Goal: Information Seeking & Learning: Learn about a topic

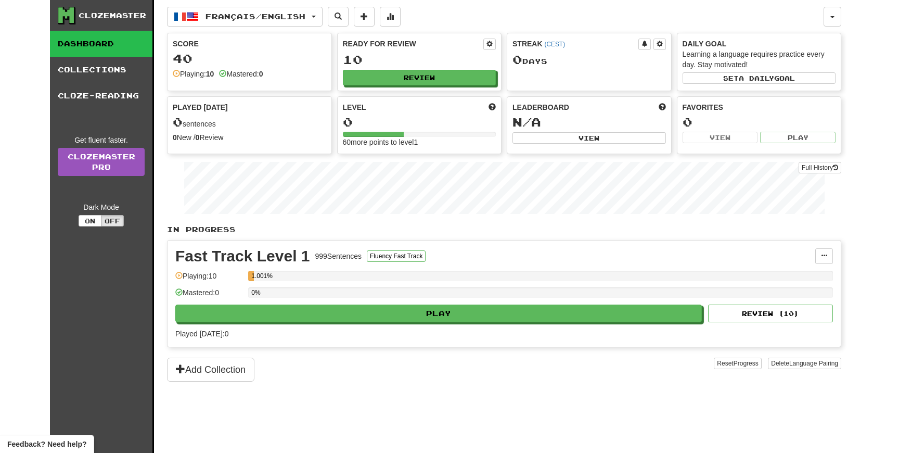
click at [121, 45] on link "Dashboard" at bounding box center [101, 44] width 102 height 26
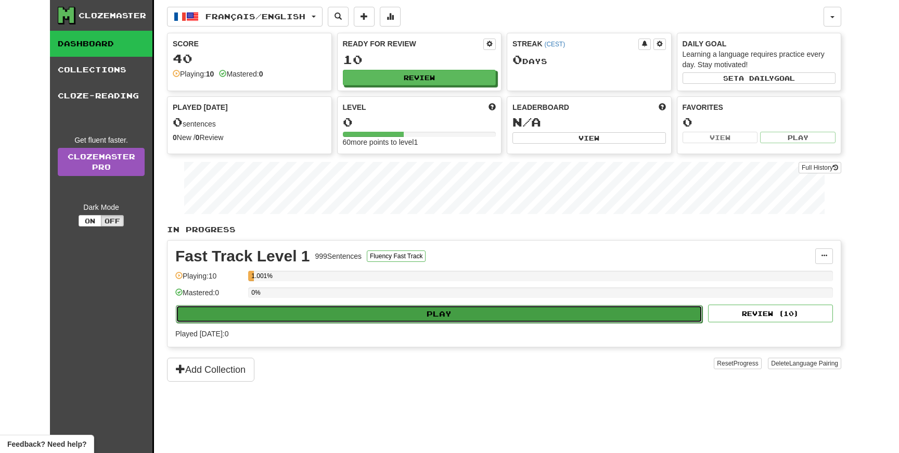
click at [414, 314] on button "Play" at bounding box center [439, 314] width 526 height 18
select select "**"
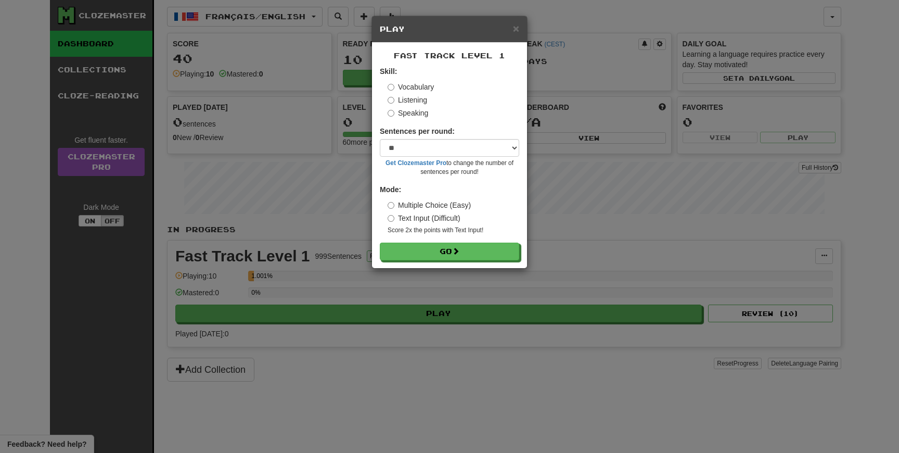
click at [592, 125] on div "× Play Fast Track Level 1 Skill: Vocabulary Listening Speaking Sentences per ro…" at bounding box center [449, 226] width 899 height 453
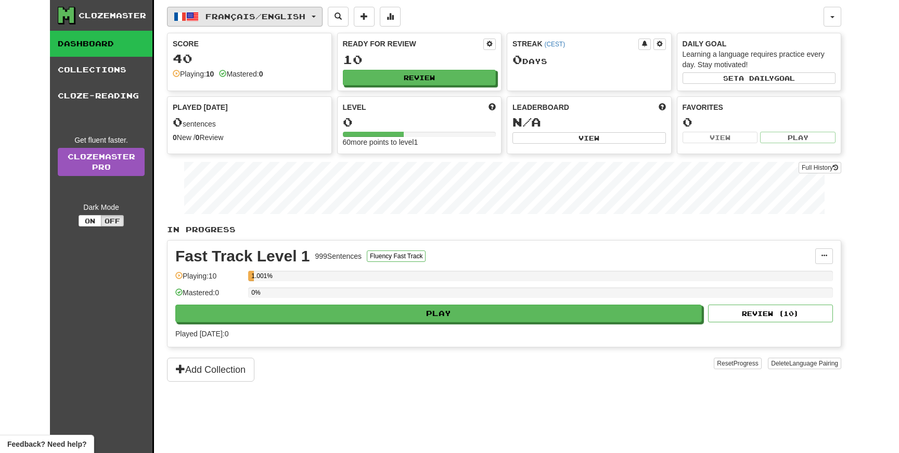
click at [289, 19] on span "Français / English" at bounding box center [255, 16] width 100 height 9
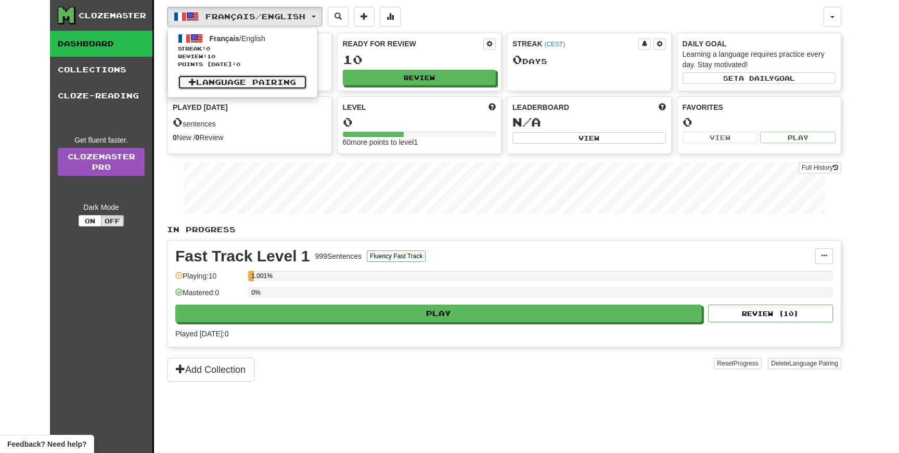
click at [272, 80] on link "Language Pairing" at bounding box center [242, 82] width 129 height 15
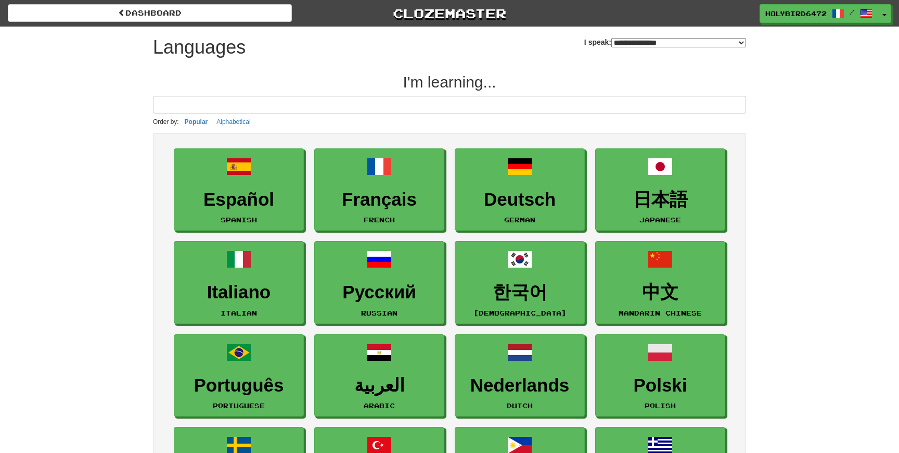
select select "*******"
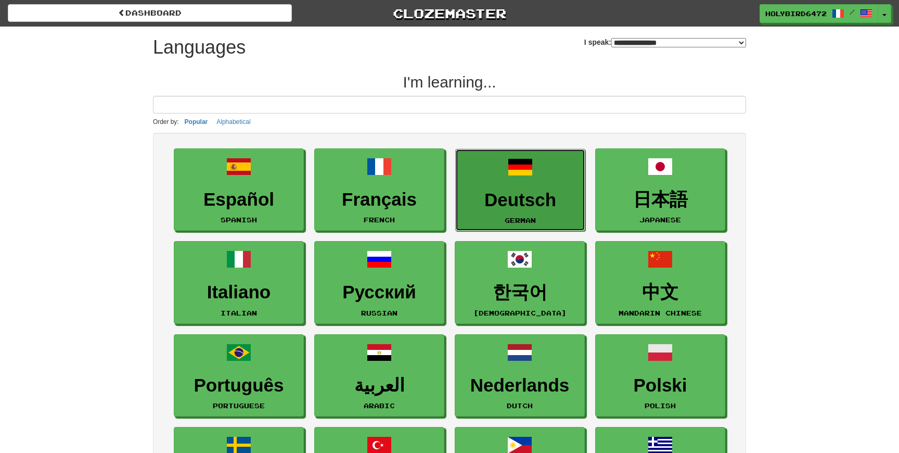
click at [488, 200] on h3 "Deutsch" at bounding box center [520, 200] width 119 height 20
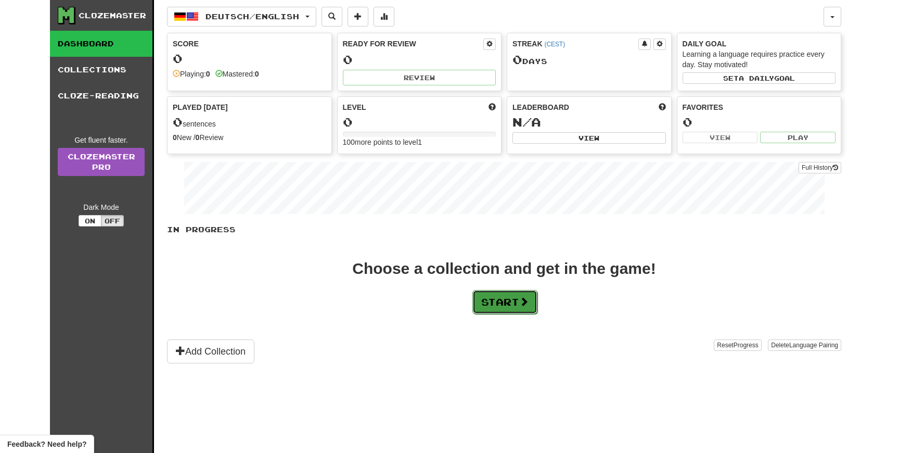
click at [480, 294] on button "Start" at bounding box center [504, 302] width 65 height 24
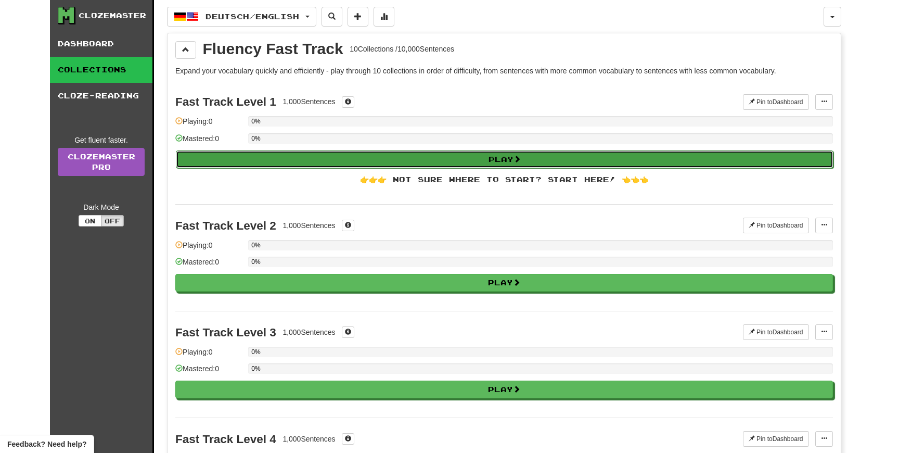
click at [451, 162] on button "Play" at bounding box center [504, 159] width 657 height 18
select select "**"
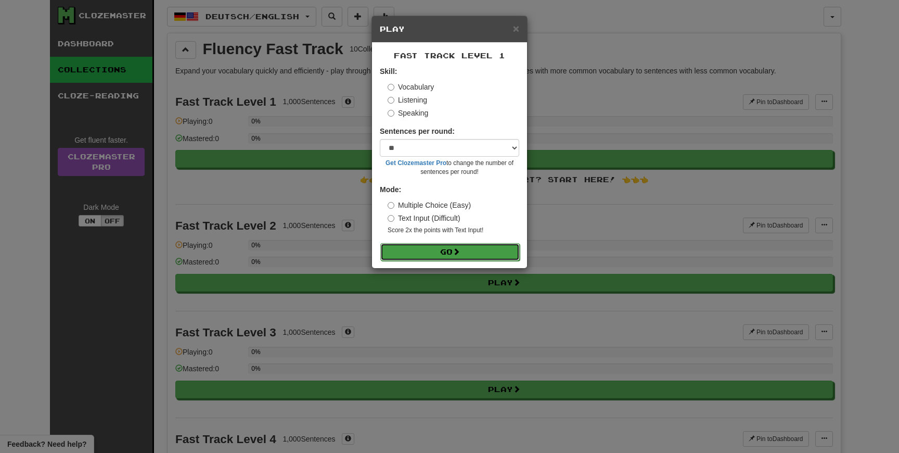
click at [460, 248] on span at bounding box center [456, 251] width 7 height 7
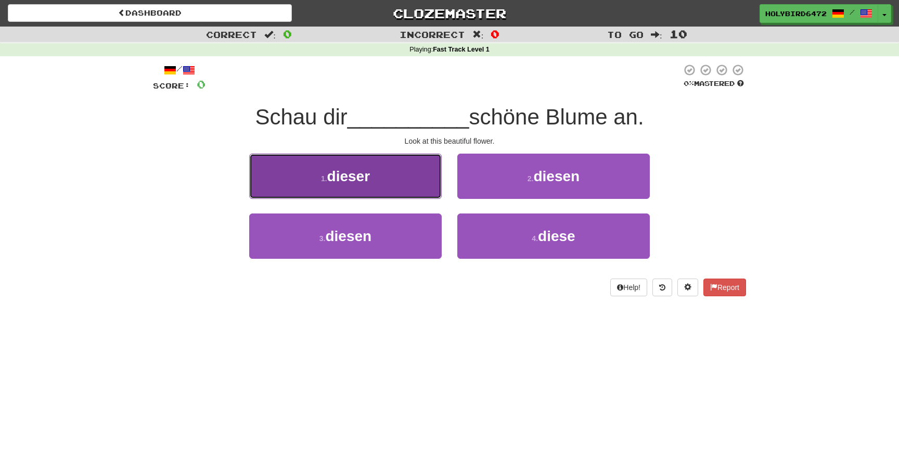
click at [416, 181] on button "1 . dieser" at bounding box center [345, 175] width 192 height 45
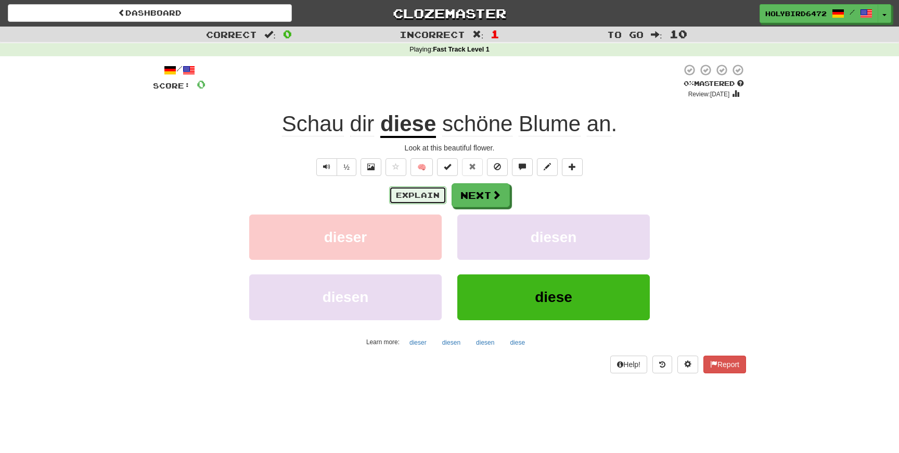
click at [434, 187] on button "Explain" at bounding box center [417, 195] width 57 height 18
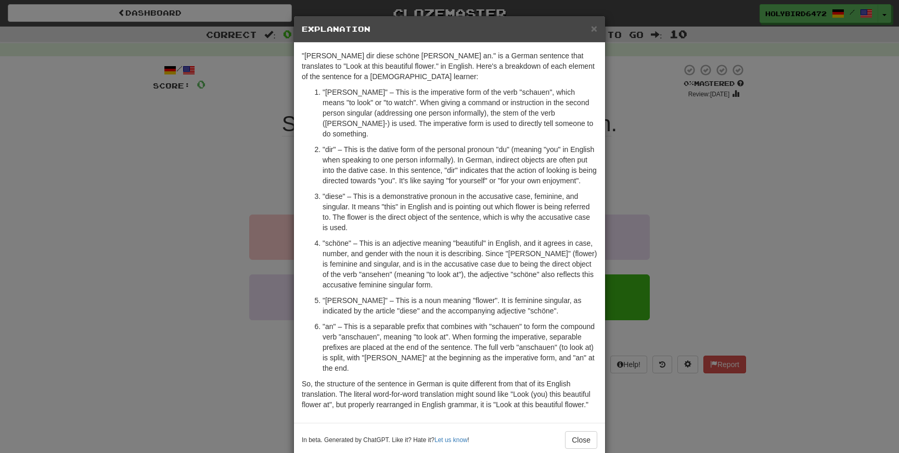
click at [610, 176] on div "× Explanation "Schau dir diese schöne Blume an." is a German sentence that tran…" at bounding box center [449, 226] width 899 height 453
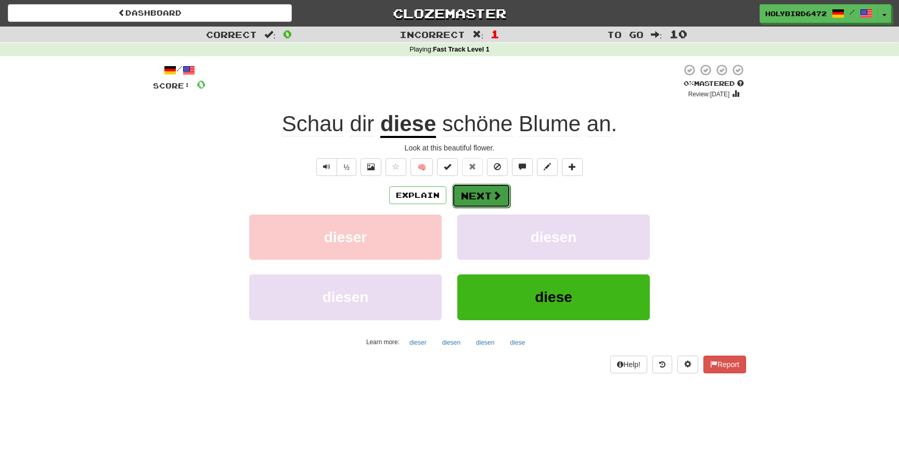
click at [492, 190] on span at bounding box center [496, 194] width 9 height 9
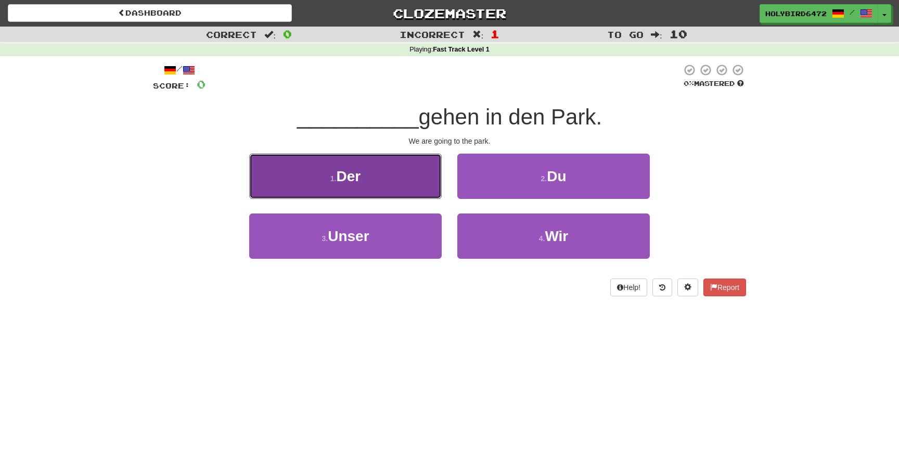
click at [401, 183] on button "1 . Der" at bounding box center [345, 175] width 192 height 45
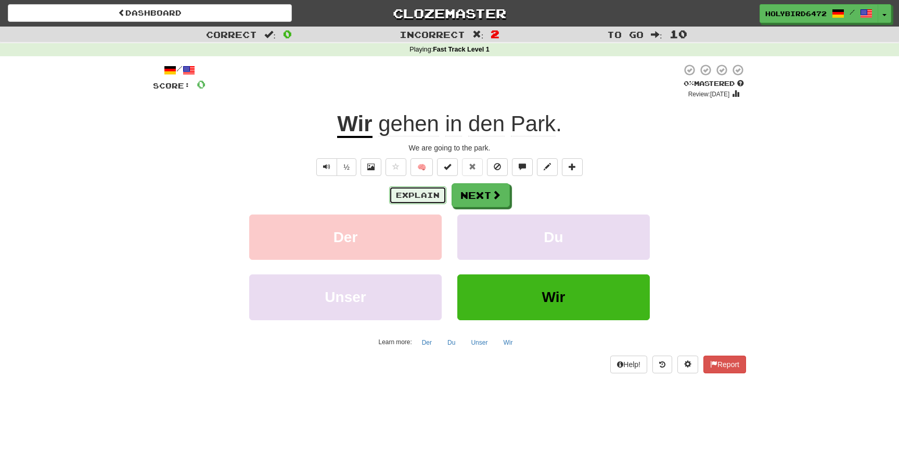
click at [427, 190] on button "Explain" at bounding box center [417, 195] width 57 height 18
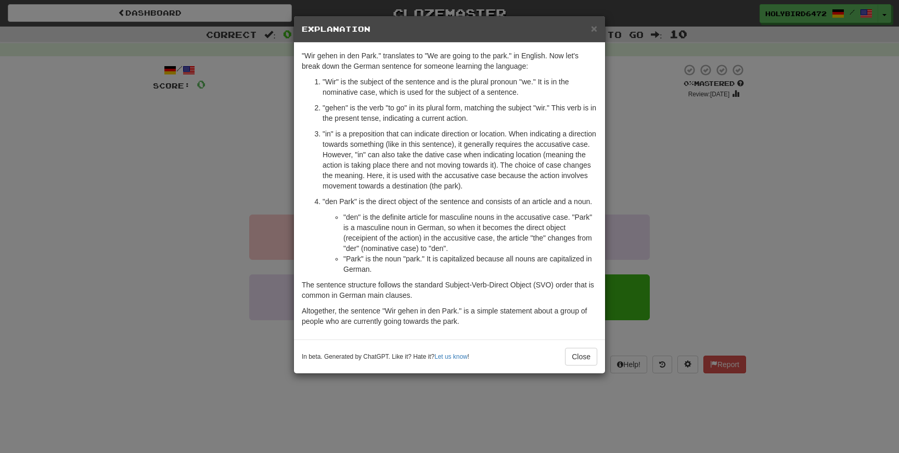
click at [717, 124] on div "× Explanation "Wir gehen in den Park." translates to "We are going to the park.…" at bounding box center [449, 226] width 899 height 453
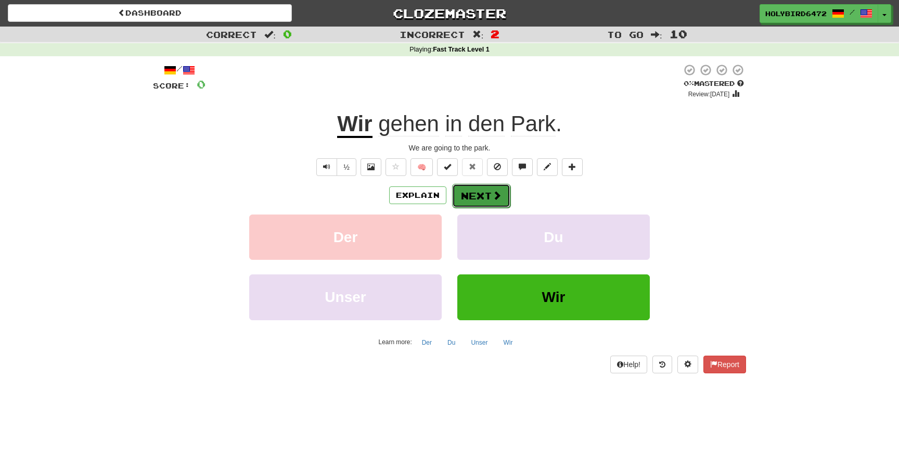
click at [493, 202] on button "Next" at bounding box center [481, 196] width 58 height 24
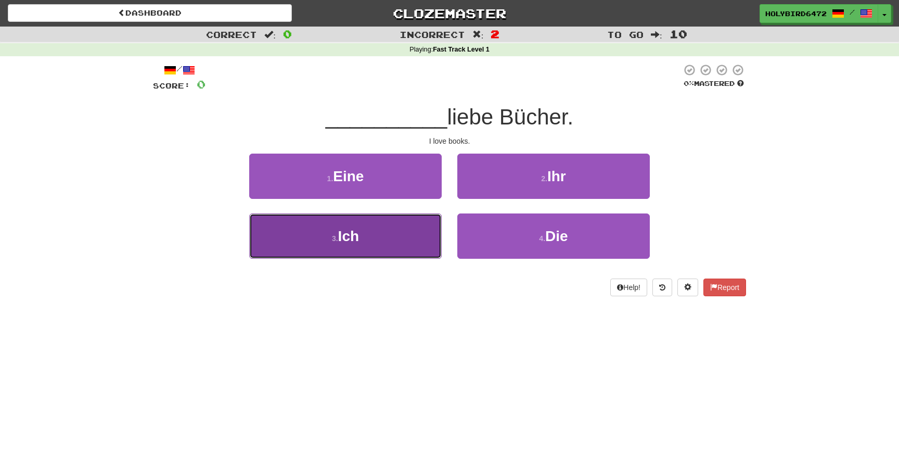
click at [369, 250] on button "3 . Ich" at bounding box center [345, 235] width 192 height 45
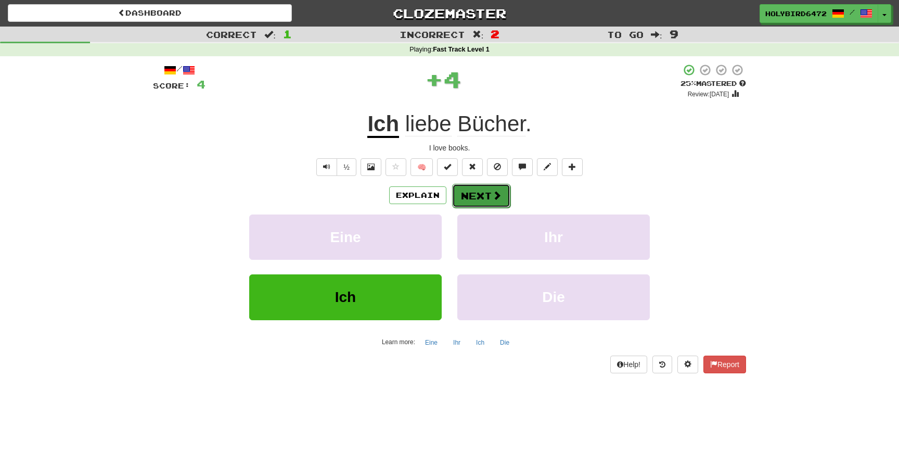
click at [496, 198] on span at bounding box center [496, 194] width 9 height 9
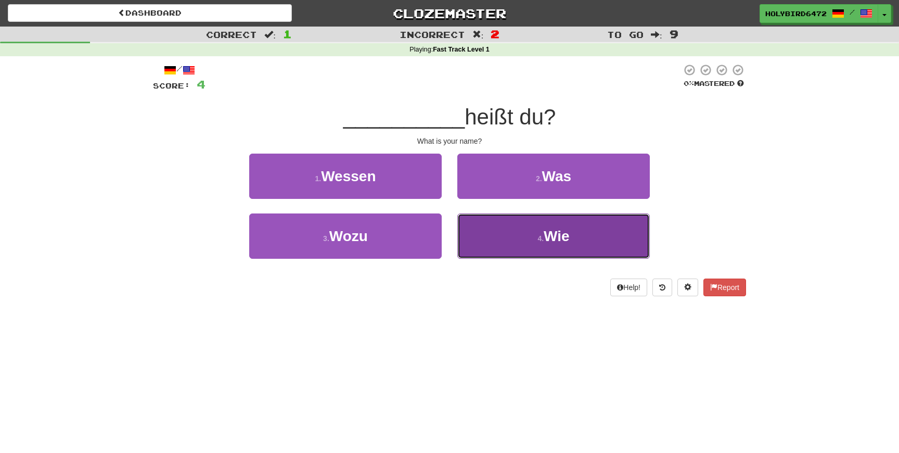
click at [509, 250] on button "4 . Wie" at bounding box center [553, 235] width 192 height 45
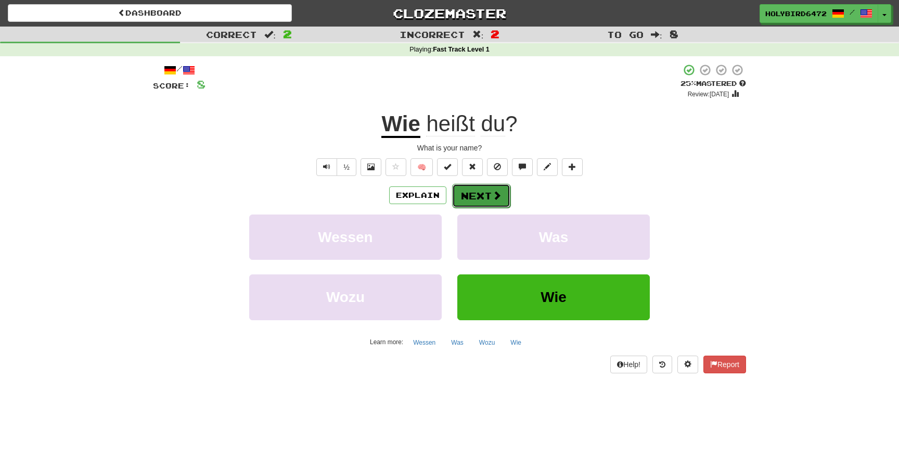
click at [463, 192] on button "Next" at bounding box center [481, 196] width 58 height 24
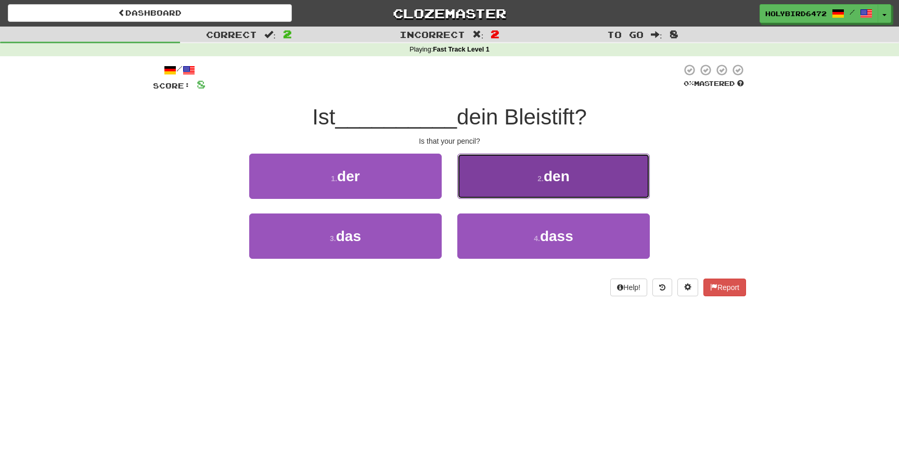
click at [526, 165] on button "2 . den" at bounding box center [553, 175] width 192 height 45
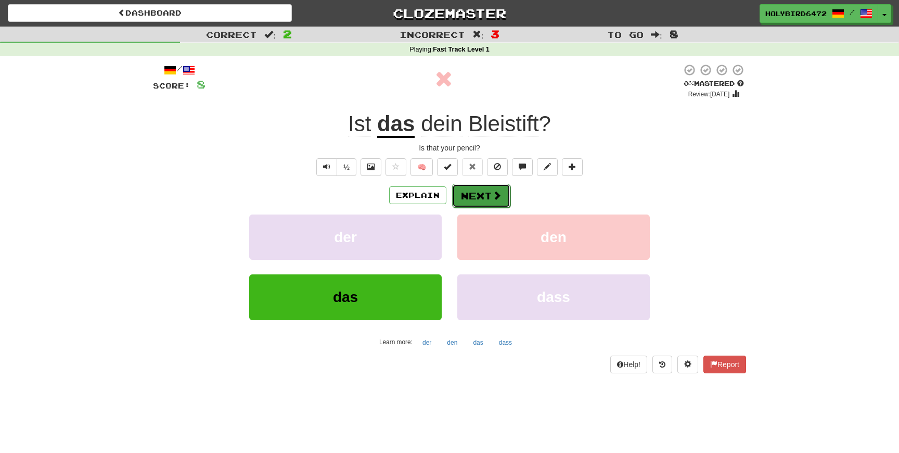
click at [489, 200] on button "Next" at bounding box center [481, 196] width 58 height 24
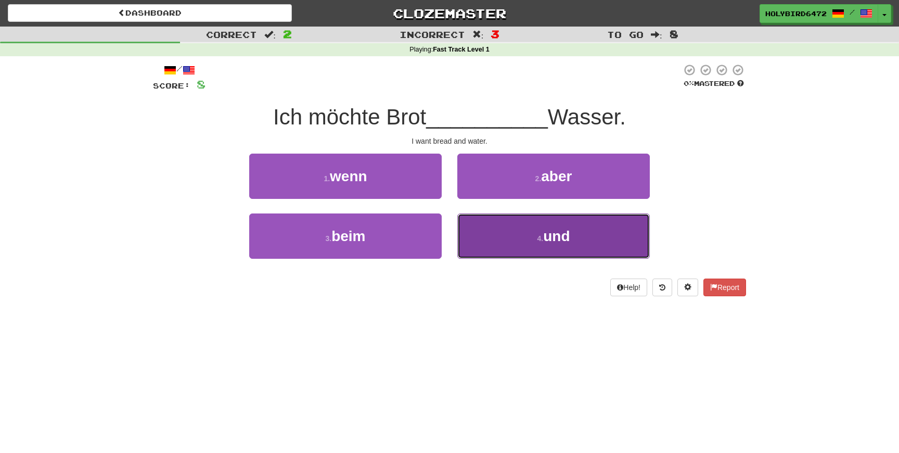
click at [554, 232] on span "und" at bounding box center [556, 236] width 27 height 16
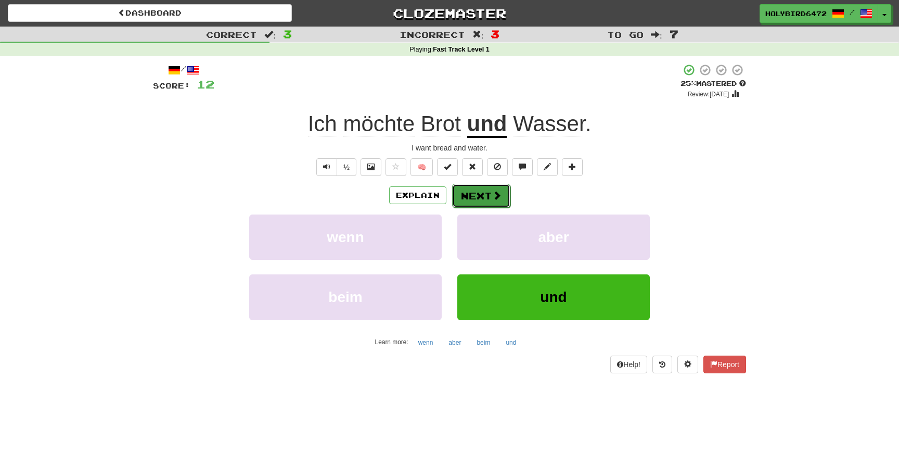
click at [492, 197] on span at bounding box center [496, 194] width 9 height 9
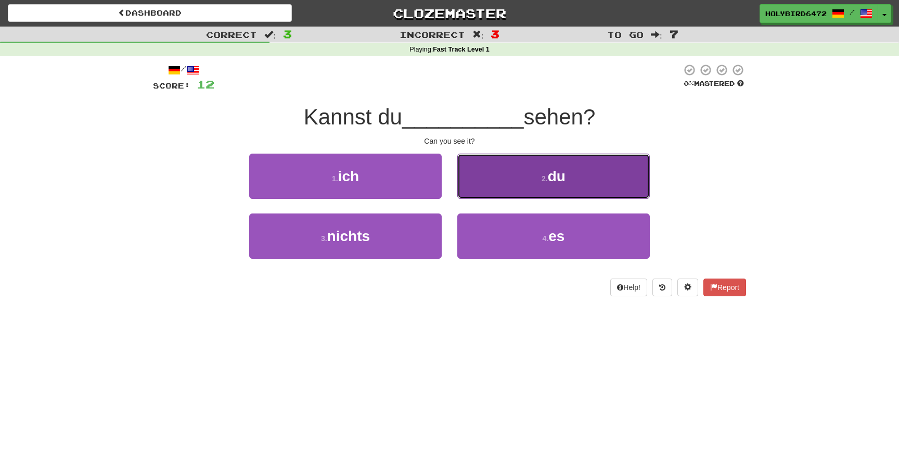
click at [521, 171] on button "2 . du" at bounding box center [553, 175] width 192 height 45
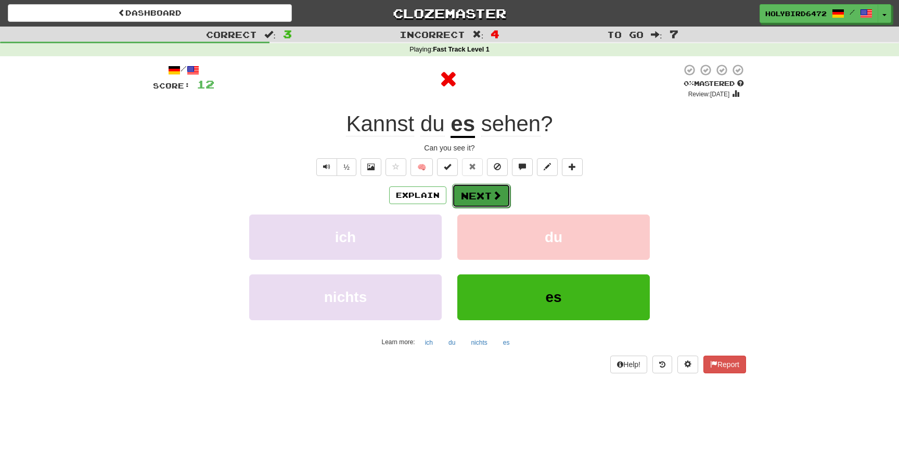
click at [487, 194] on button "Next" at bounding box center [481, 196] width 58 height 24
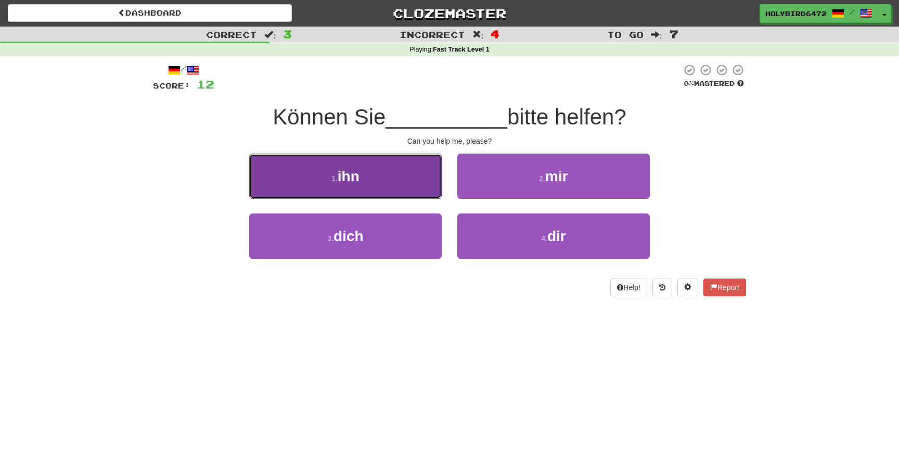
click at [416, 188] on button "1 . ihn" at bounding box center [345, 175] width 192 height 45
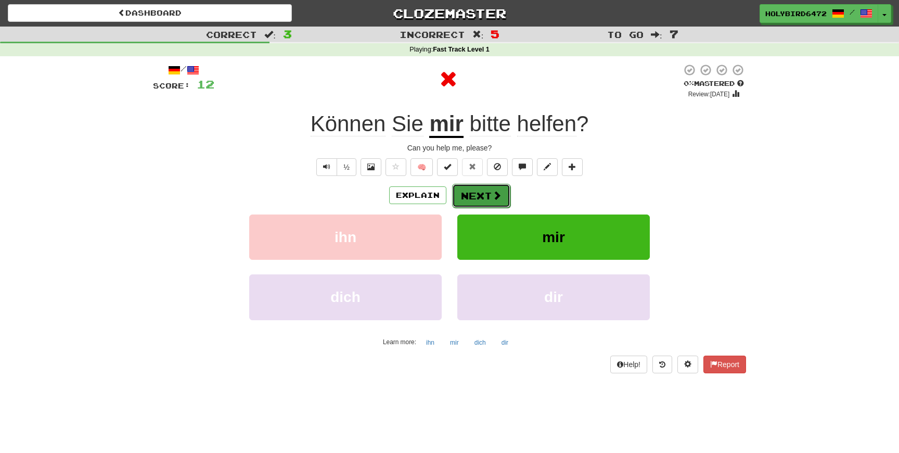
click at [490, 199] on button "Next" at bounding box center [481, 196] width 58 height 24
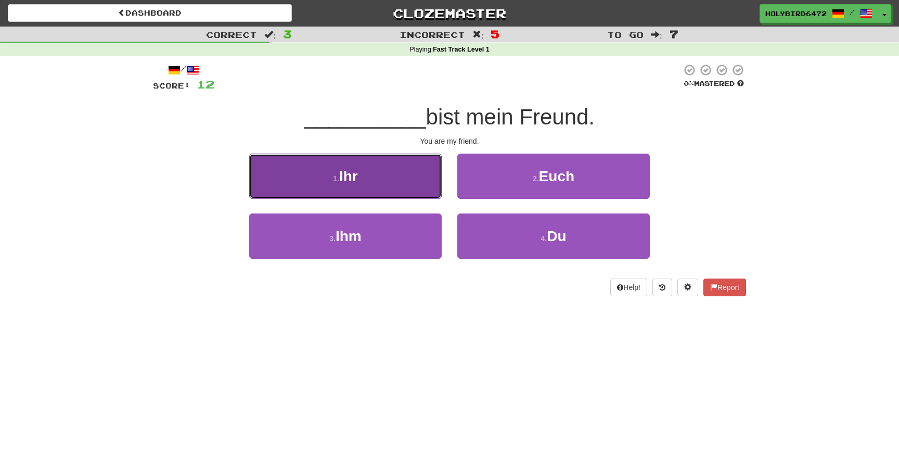
click at [418, 183] on button "1 . Ihr" at bounding box center [345, 175] width 192 height 45
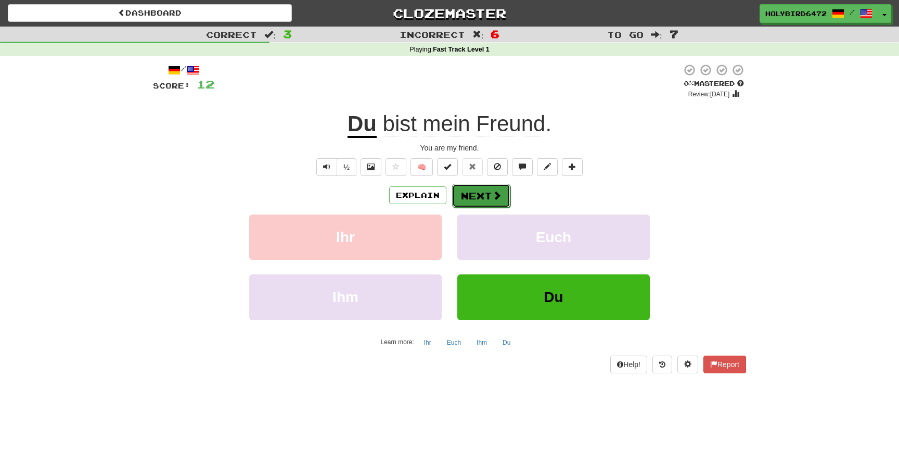
click at [475, 196] on button "Next" at bounding box center [481, 196] width 58 height 24
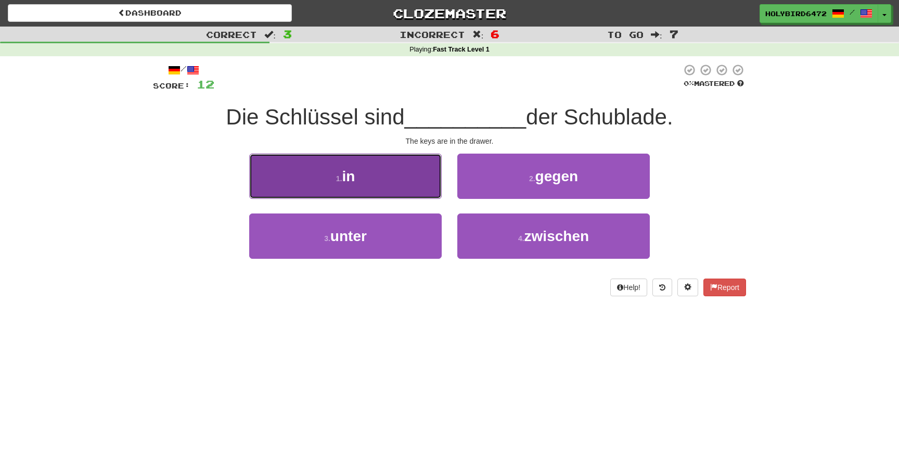
click at [358, 193] on button "1 . in" at bounding box center [345, 175] width 192 height 45
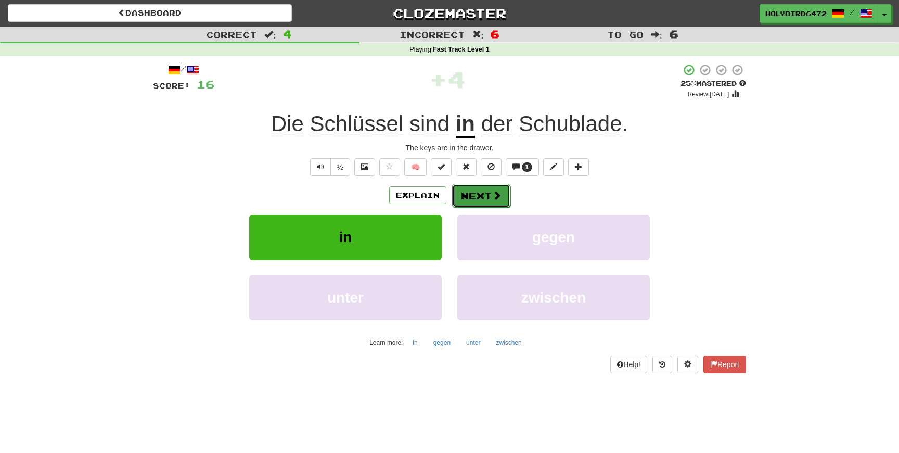
click at [483, 197] on button "Next" at bounding box center [481, 196] width 58 height 24
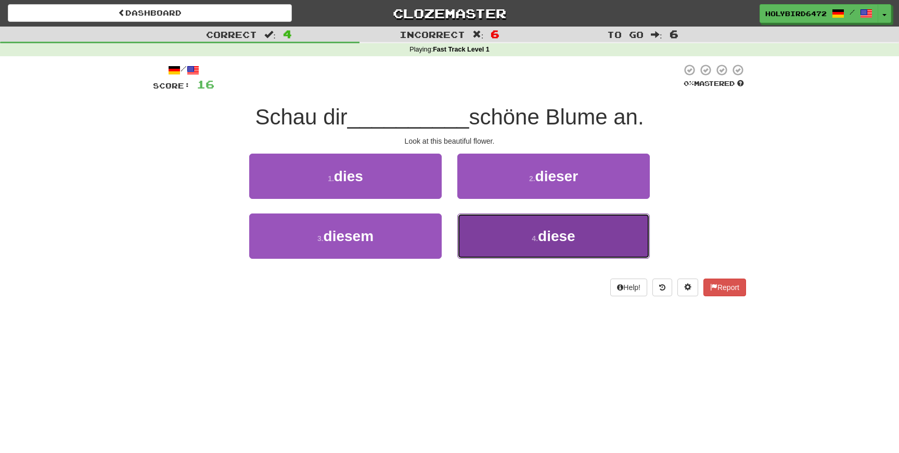
click at [499, 223] on button "4 . diese" at bounding box center [553, 235] width 192 height 45
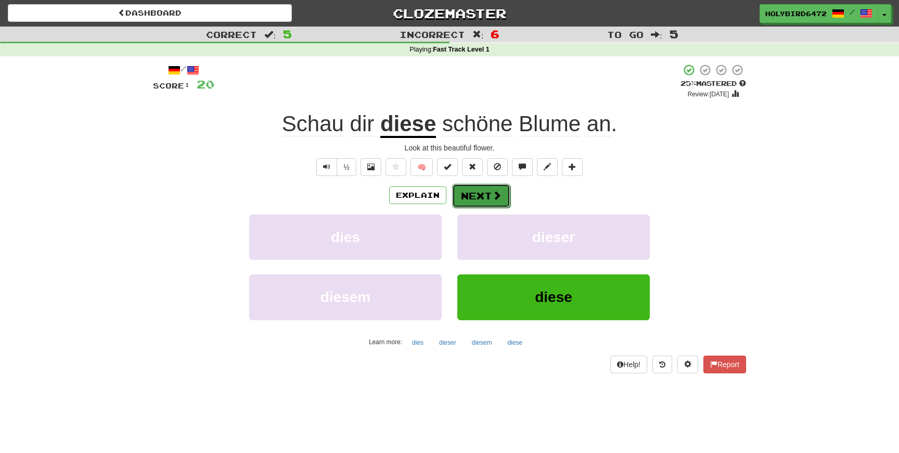
click at [484, 197] on button "Next" at bounding box center [481, 196] width 58 height 24
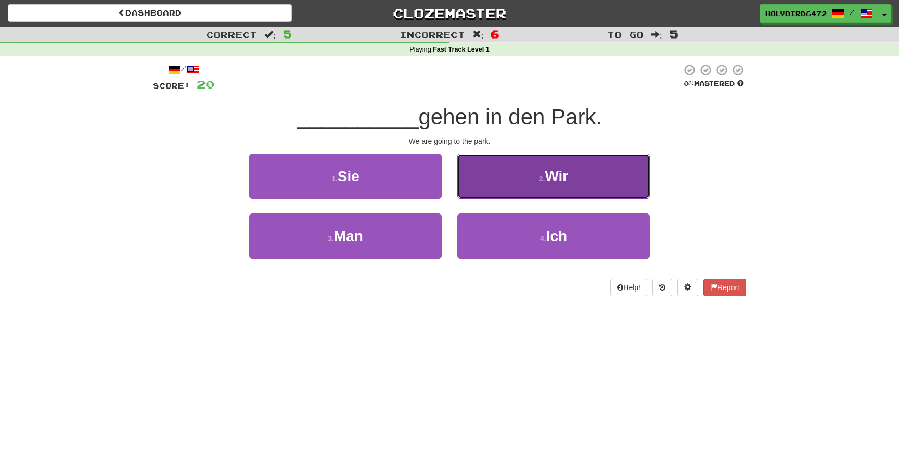
click at [510, 180] on button "2 . Wir" at bounding box center [553, 175] width 192 height 45
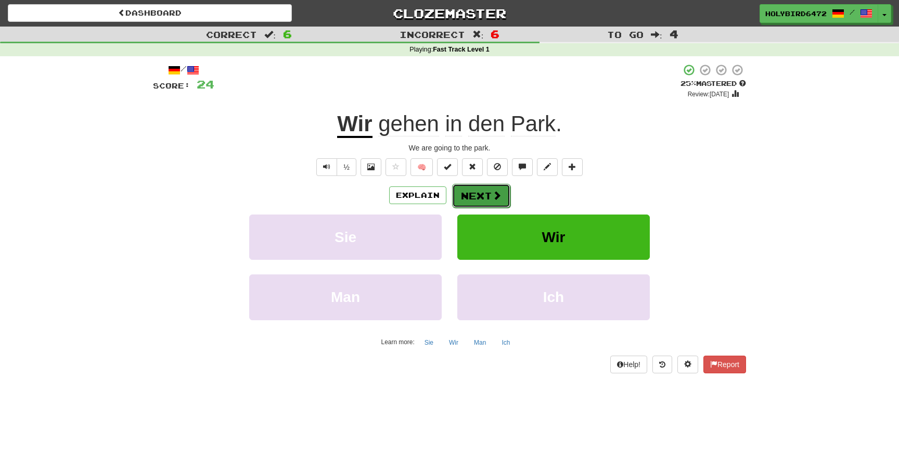
click at [496, 199] on span at bounding box center [496, 194] width 9 height 9
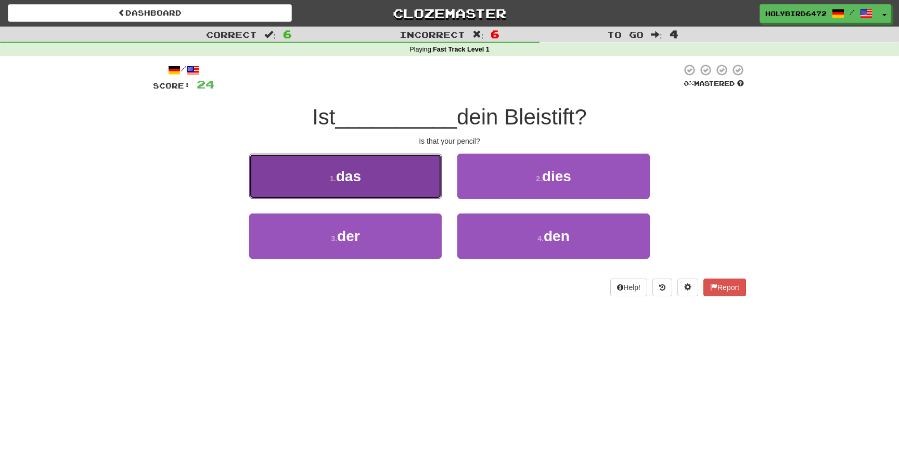
click at [368, 171] on button "1 . das" at bounding box center [345, 175] width 192 height 45
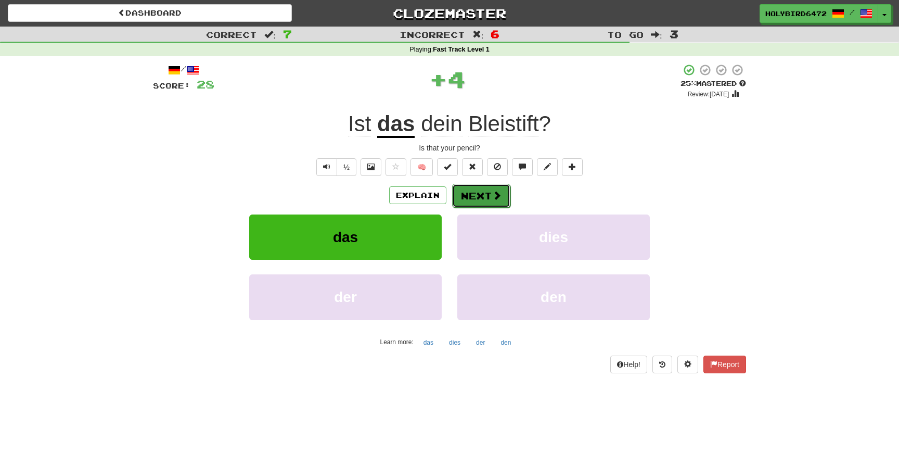
click at [471, 196] on button "Next" at bounding box center [481, 196] width 58 height 24
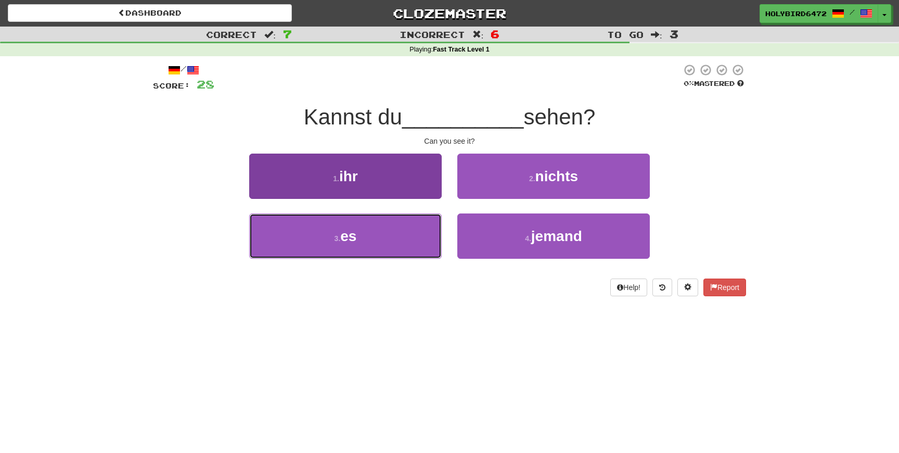
click at [410, 238] on button "3 . es" at bounding box center [345, 235] width 192 height 45
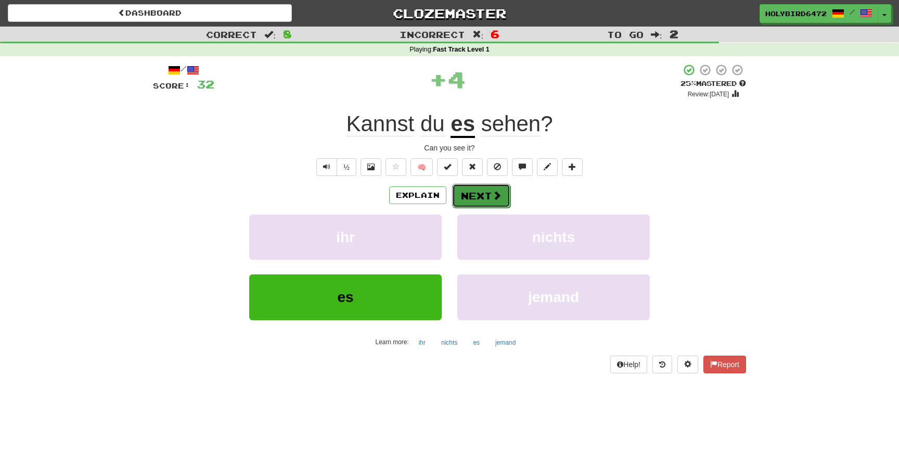
click at [475, 199] on button "Next" at bounding box center [481, 196] width 58 height 24
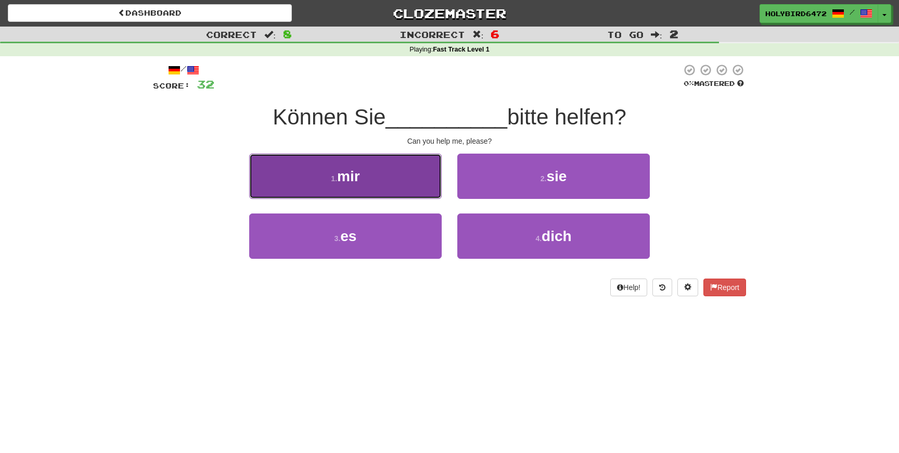
click at [375, 187] on button "1 . mir" at bounding box center [345, 175] width 192 height 45
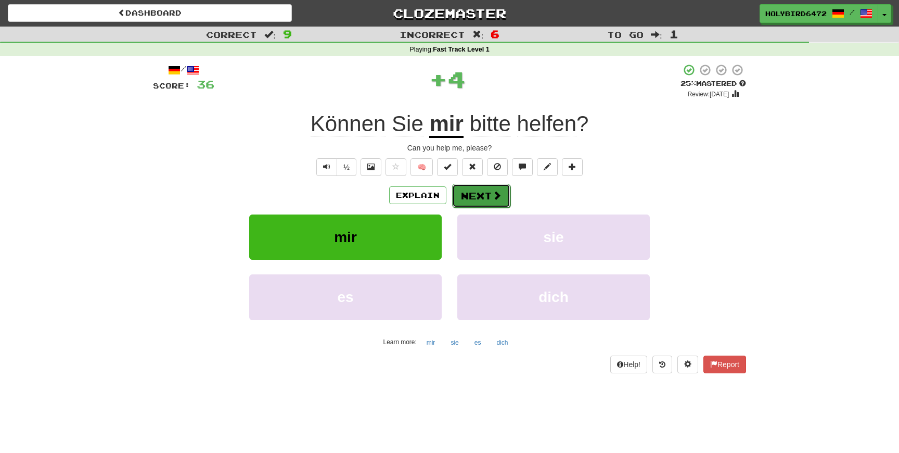
click at [470, 198] on button "Next" at bounding box center [481, 196] width 58 height 24
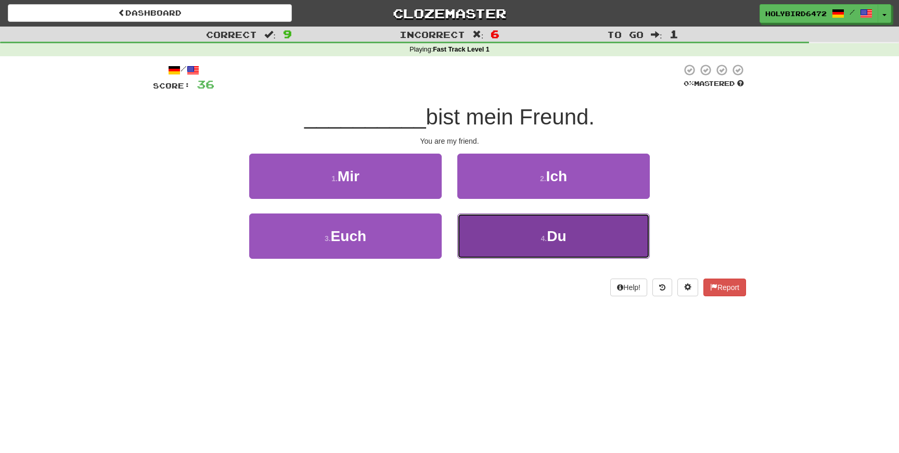
click at [541, 239] on small "4 ." at bounding box center [543, 238] width 6 height 8
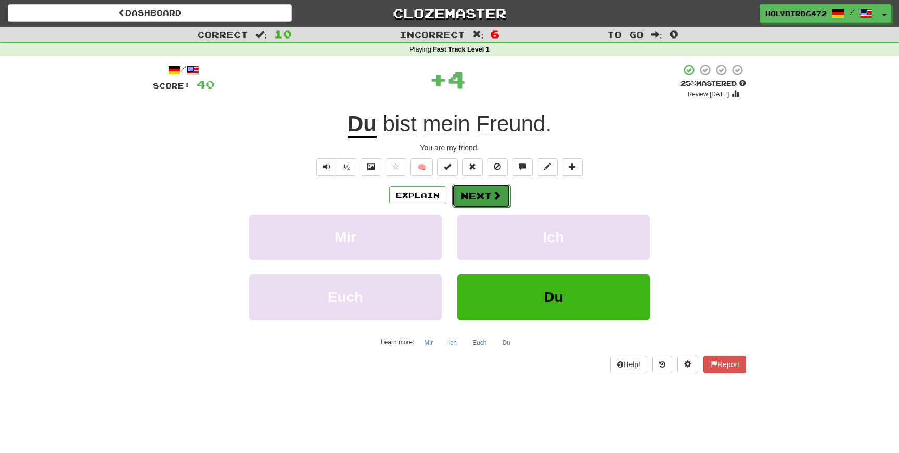
click at [488, 195] on button "Next" at bounding box center [481, 196] width 58 height 24
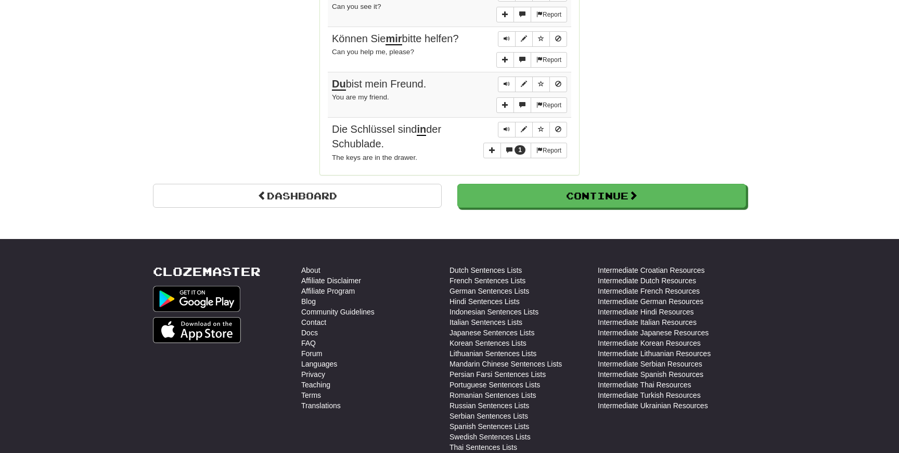
scroll to position [1014, 0]
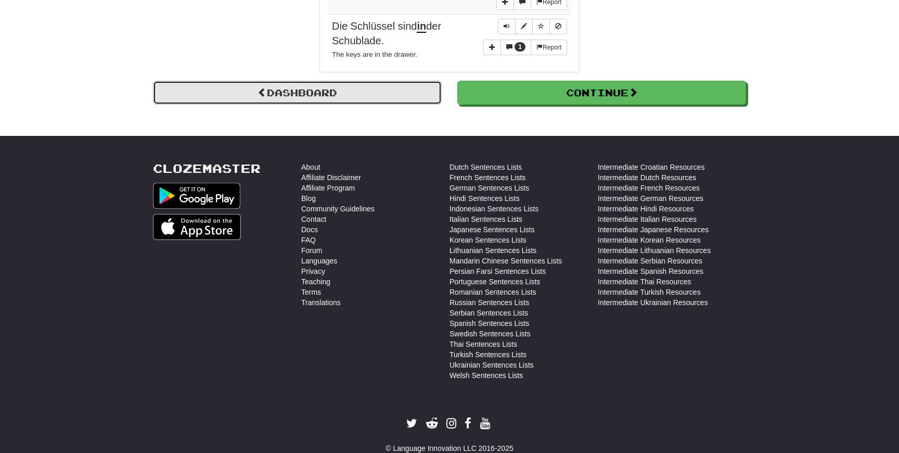
click at [408, 101] on link "Dashboard" at bounding box center [297, 93] width 289 height 24
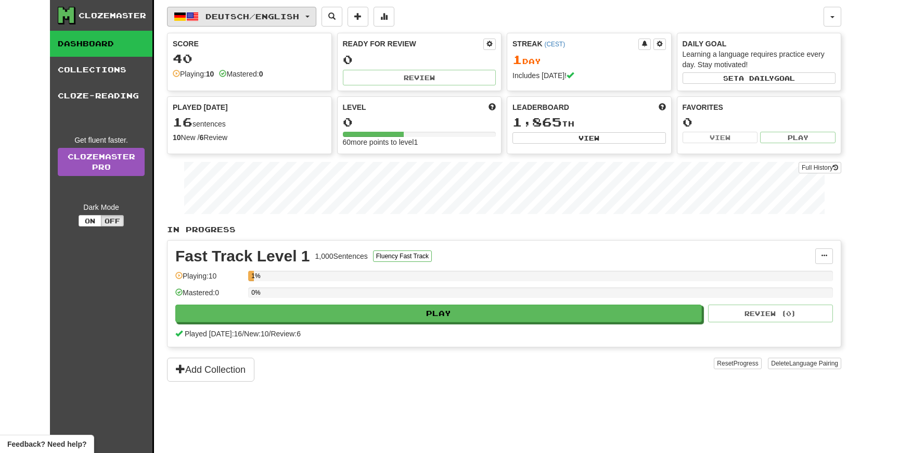
click at [229, 11] on button "Deutsch / English" at bounding box center [241, 17] width 149 height 20
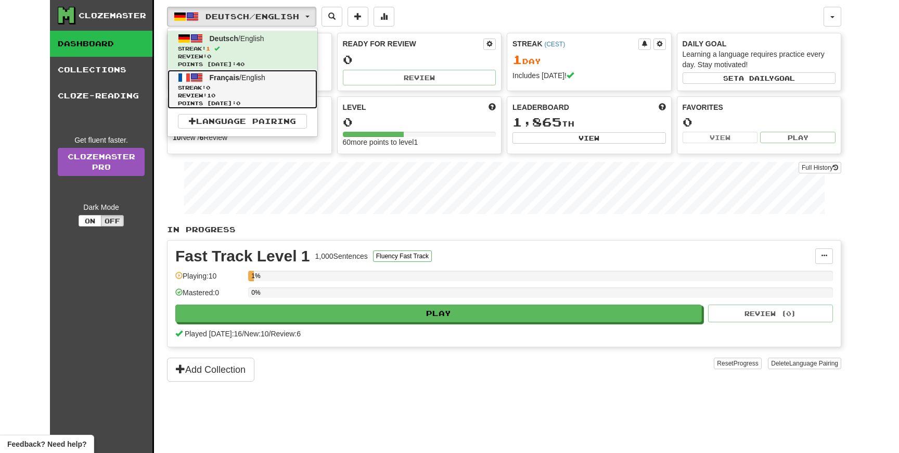
click at [234, 92] on span "Review: 10" at bounding box center [242, 96] width 129 height 8
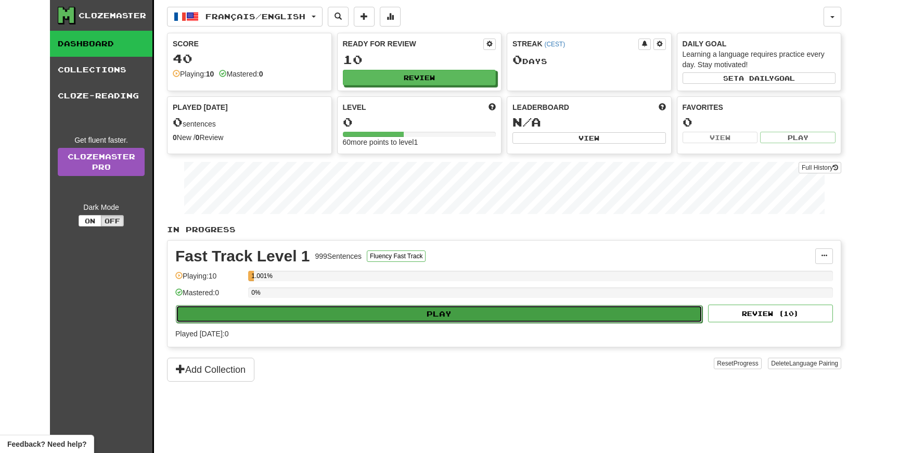
click at [382, 316] on button "Play" at bounding box center [439, 314] width 526 height 18
select select "**"
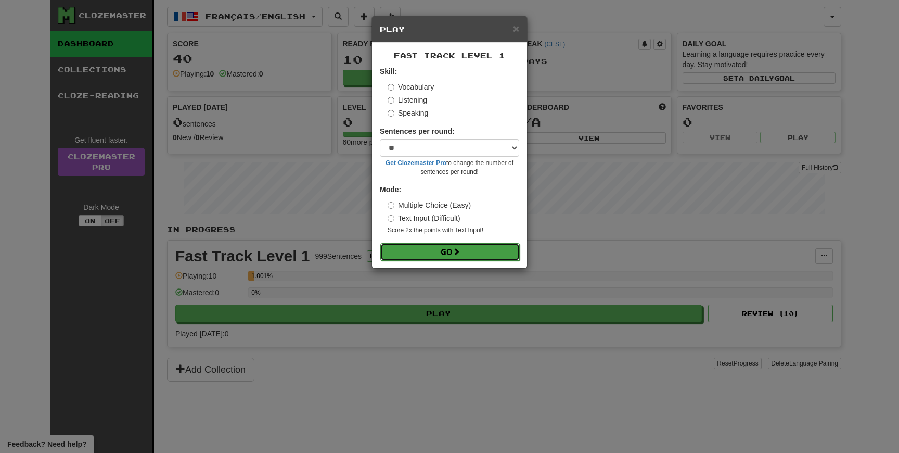
click at [435, 243] on button "Go" at bounding box center [449, 252] width 139 height 18
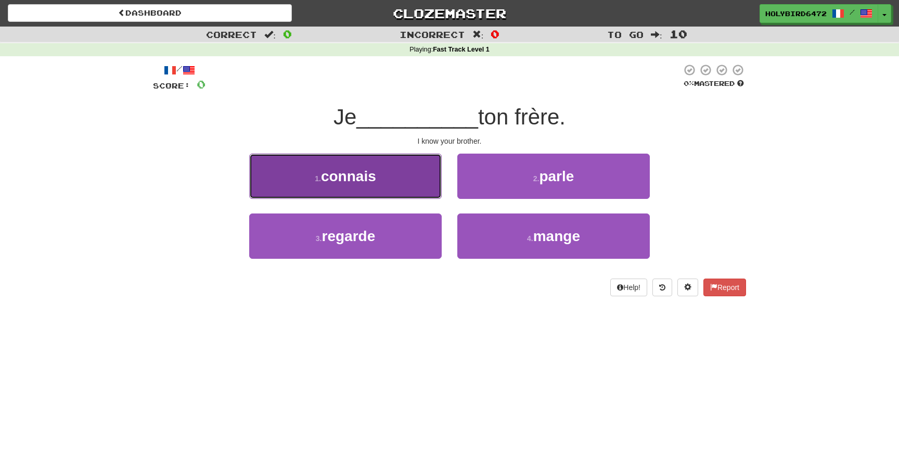
click at [404, 173] on button "1 . connais" at bounding box center [345, 175] width 192 height 45
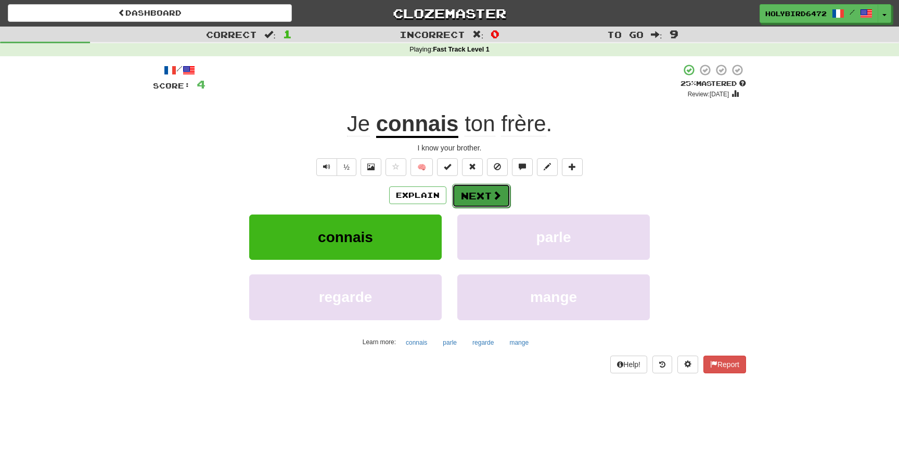
click at [473, 201] on button "Next" at bounding box center [481, 196] width 58 height 24
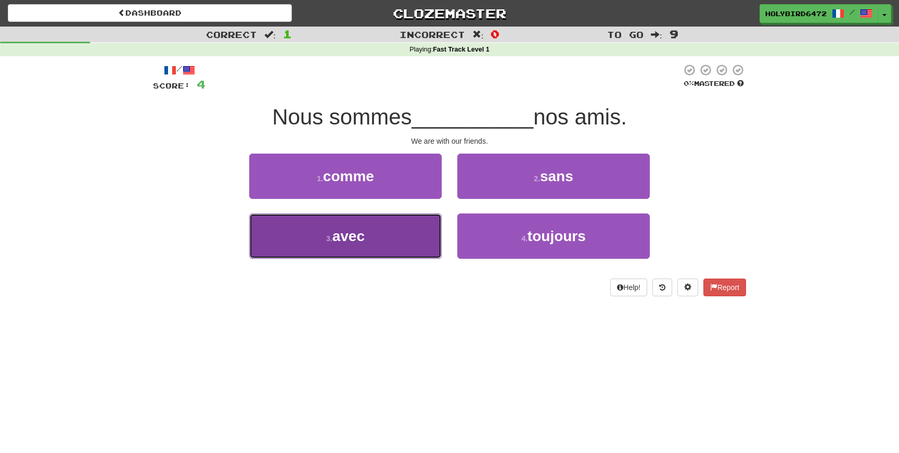
click at [406, 253] on button "3 . avec" at bounding box center [345, 235] width 192 height 45
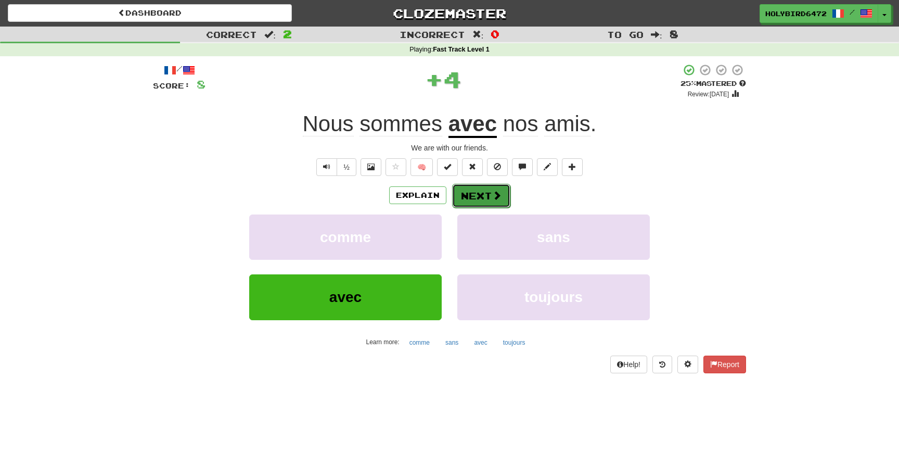
click at [489, 200] on button "Next" at bounding box center [481, 196] width 58 height 24
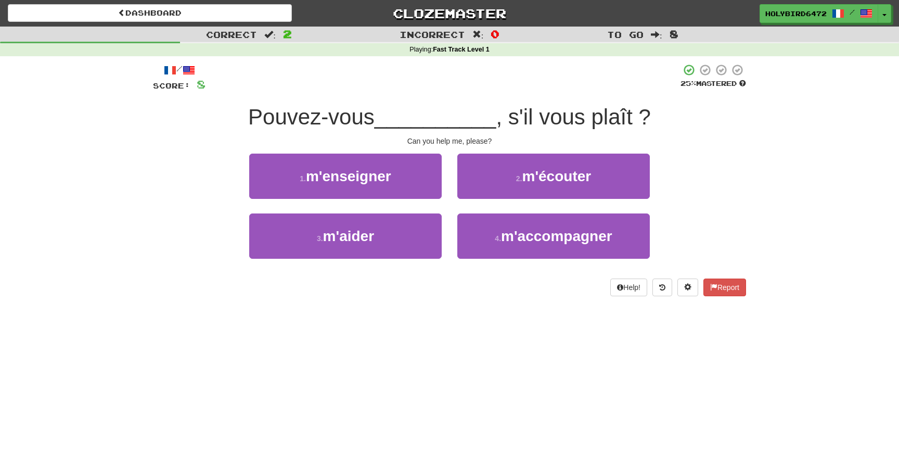
click at [493, 150] on div "/ Score: 8 25 % Mastered Pouvez-vous __________ , s'il vous plaît ? Can you hel…" at bounding box center [449, 179] width 593 height 232
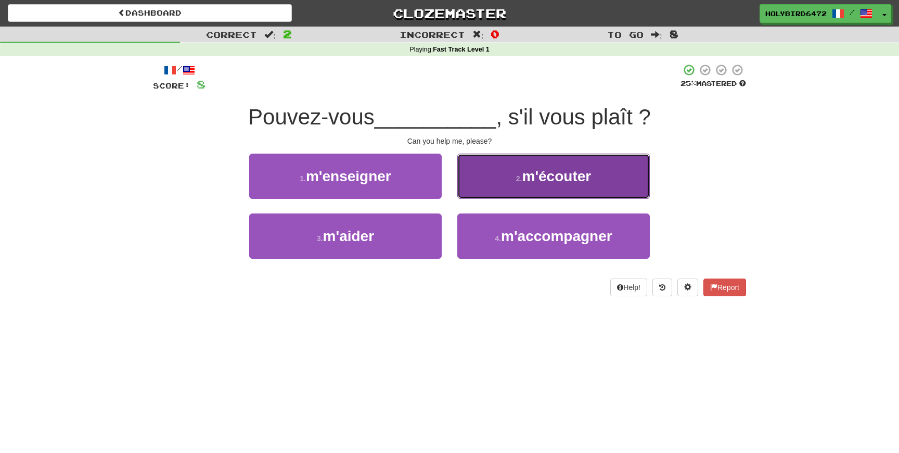
click at [495, 157] on button "2 . m'écouter" at bounding box center [553, 175] width 192 height 45
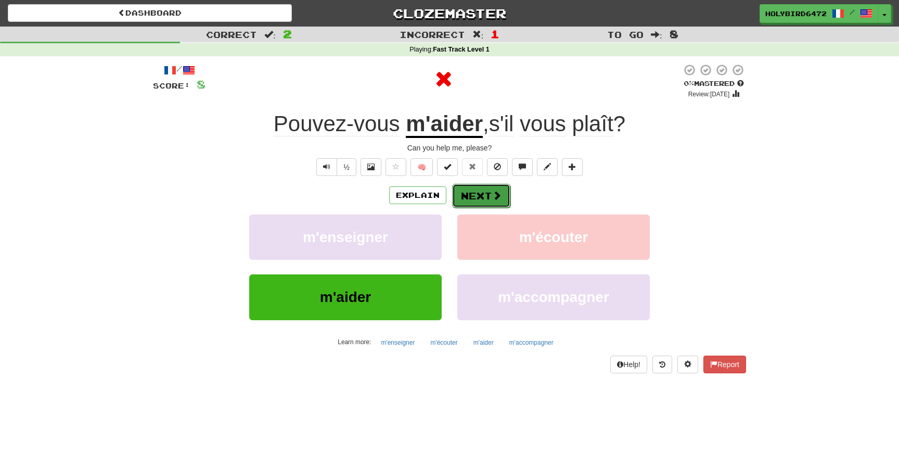
click at [499, 201] on button "Next" at bounding box center [481, 196] width 58 height 24
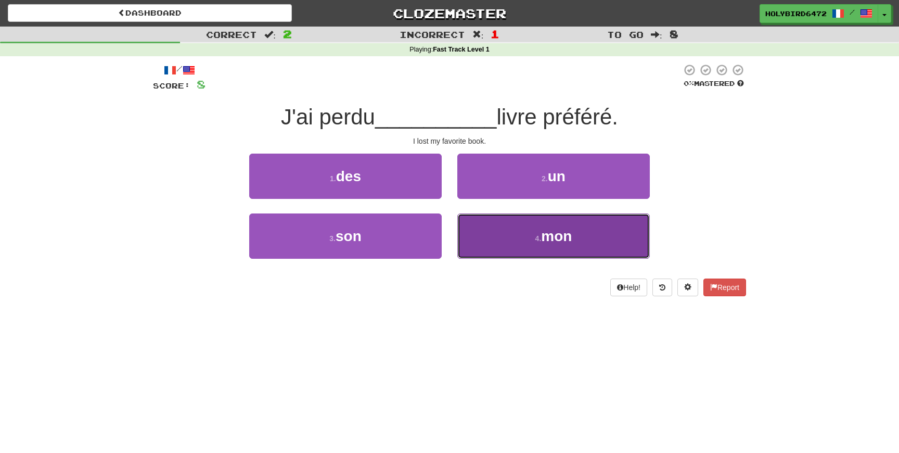
click at [509, 227] on button "4 . mon" at bounding box center [553, 235] width 192 height 45
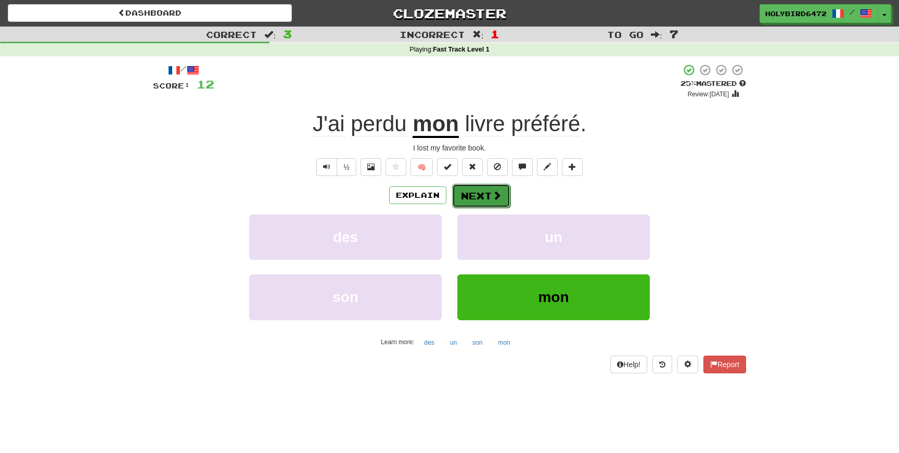
click at [488, 193] on button "Next" at bounding box center [481, 196] width 58 height 24
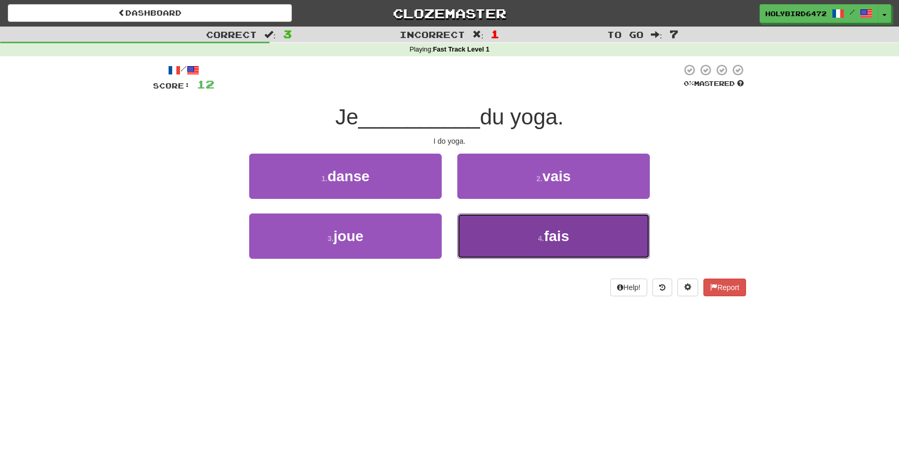
click at [507, 235] on button "4 . fais" at bounding box center [553, 235] width 192 height 45
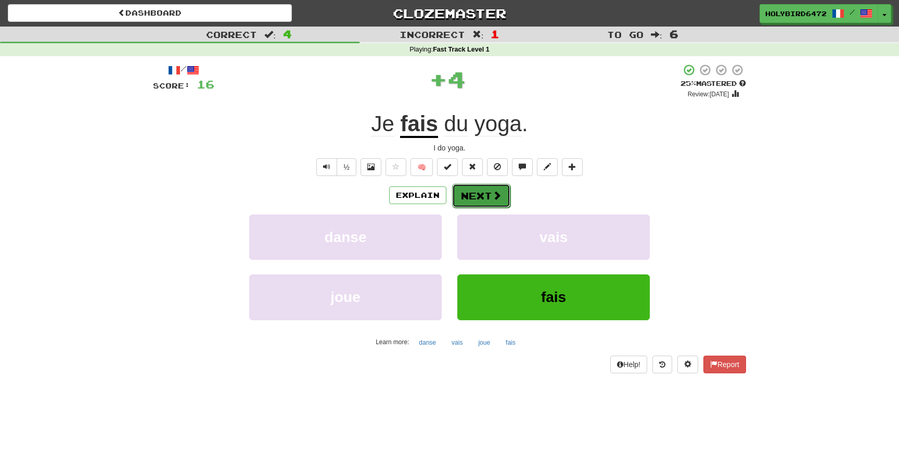
click at [475, 193] on button "Next" at bounding box center [481, 196] width 58 height 24
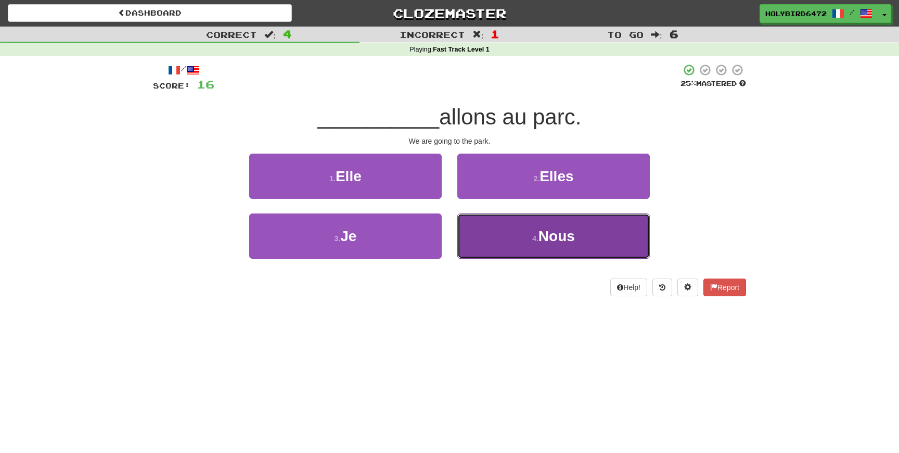
click at [490, 229] on button "4 . Nous" at bounding box center [553, 235] width 192 height 45
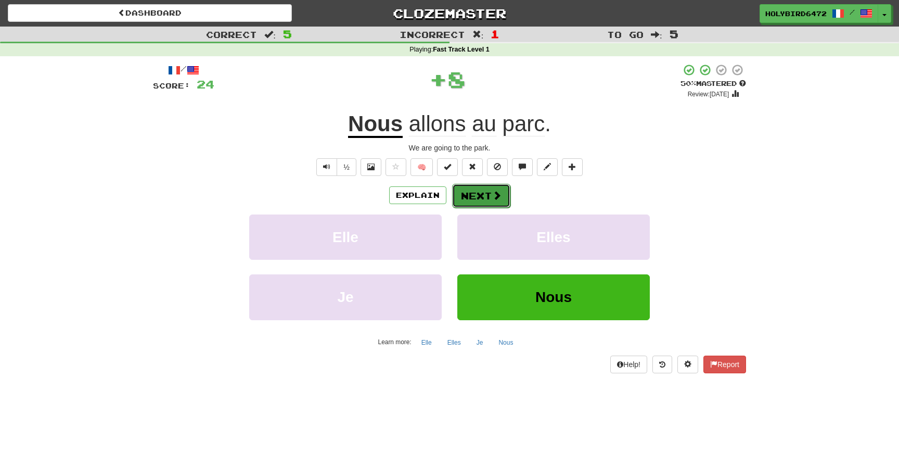
click at [481, 203] on button "Next" at bounding box center [481, 196] width 58 height 24
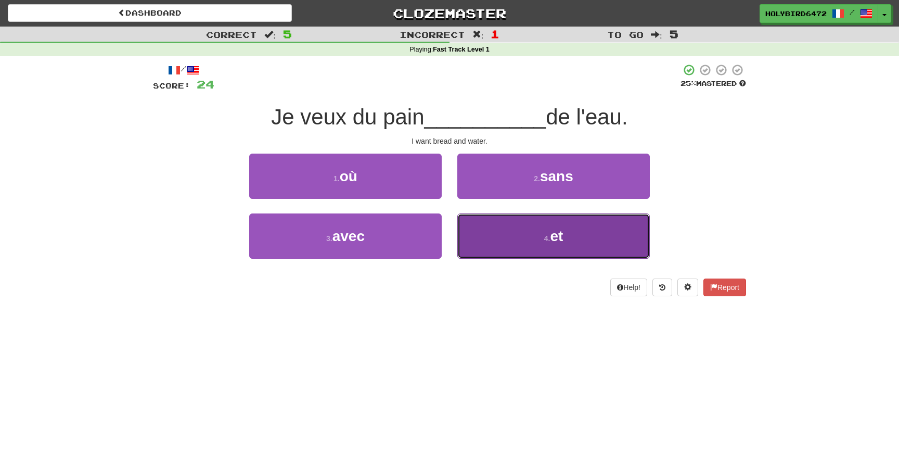
click at [501, 232] on button "4 . et" at bounding box center [553, 235] width 192 height 45
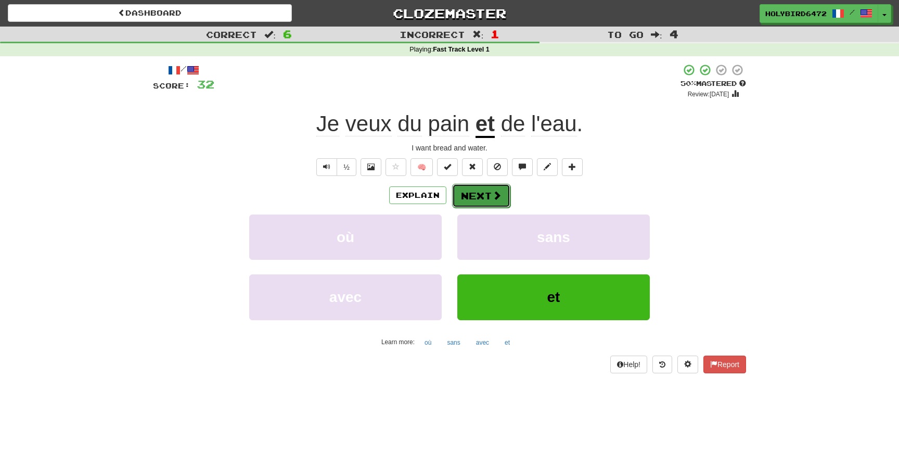
click at [479, 202] on button "Next" at bounding box center [481, 196] width 58 height 24
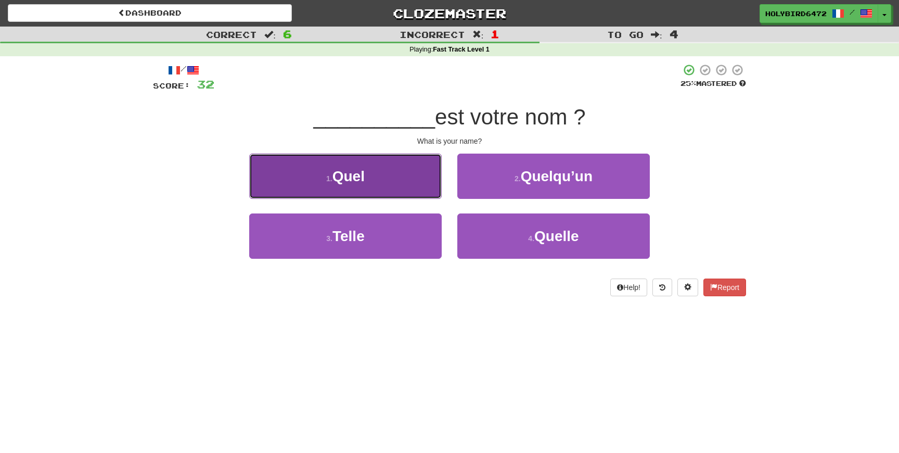
click at [400, 188] on button "1 . Quel" at bounding box center [345, 175] width 192 height 45
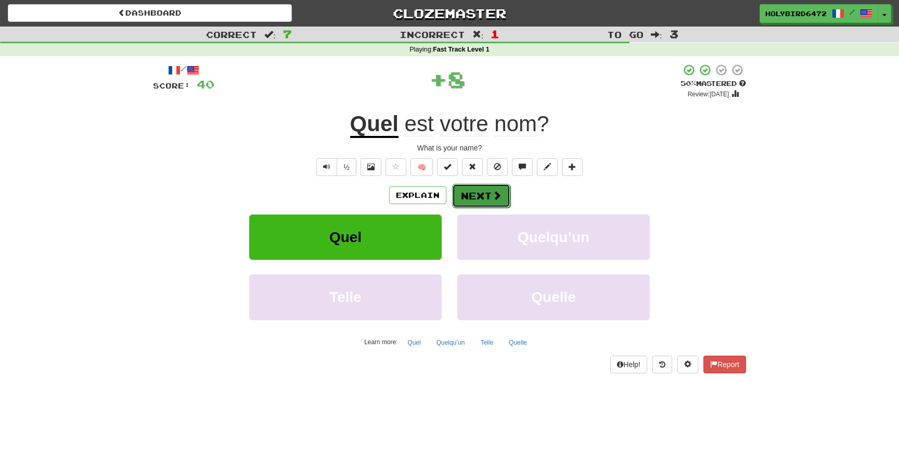
click at [500, 196] on span at bounding box center [496, 194] width 9 height 9
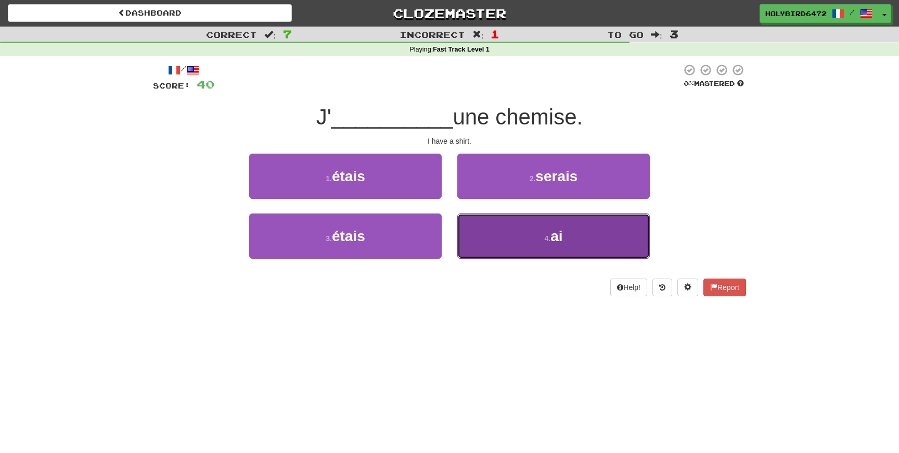
click at [508, 237] on button "4 . ai" at bounding box center [553, 235] width 192 height 45
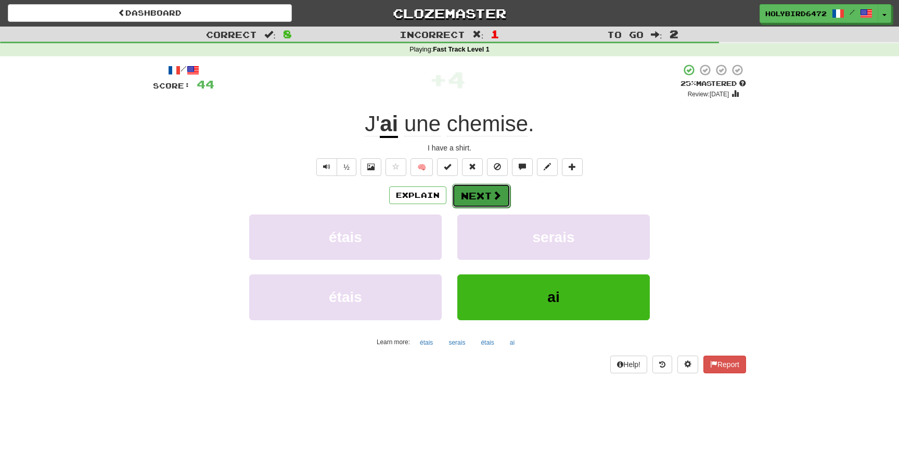
click at [481, 197] on button "Next" at bounding box center [481, 196] width 58 height 24
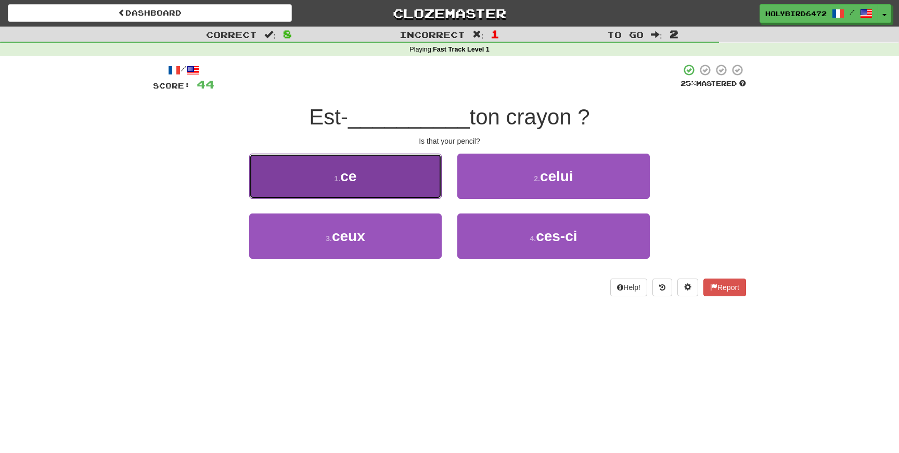
click at [394, 178] on button "1 . ce" at bounding box center [345, 175] width 192 height 45
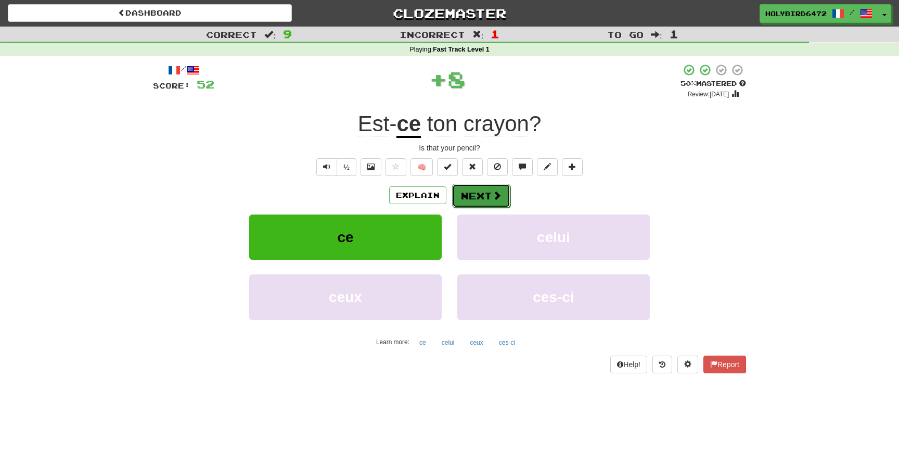
click at [479, 198] on button "Next" at bounding box center [481, 196] width 58 height 24
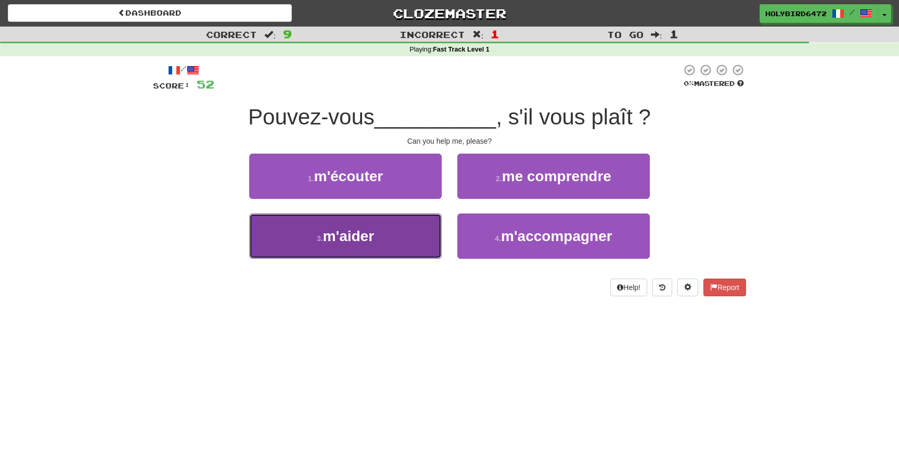
click at [407, 237] on button "3 . m'aider" at bounding box center [345, 235] width 192 height 45
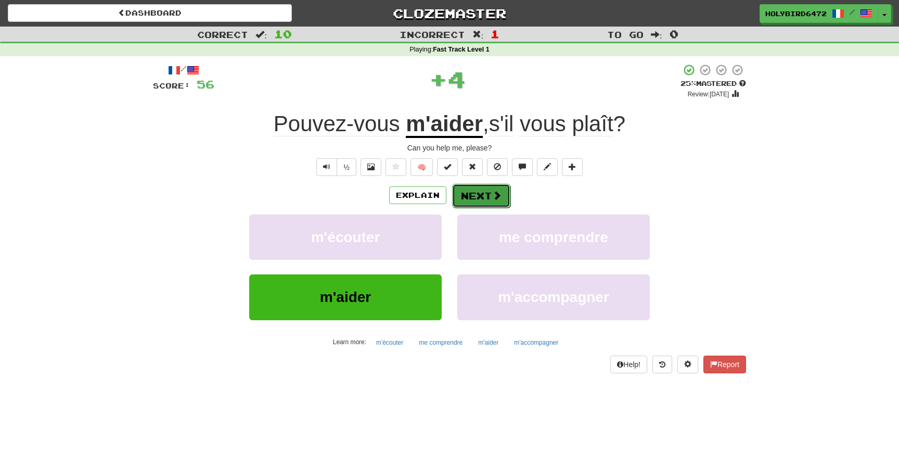
click at [489, 201] on button "Next" at bounding box center [481, 196] width 58 height 24
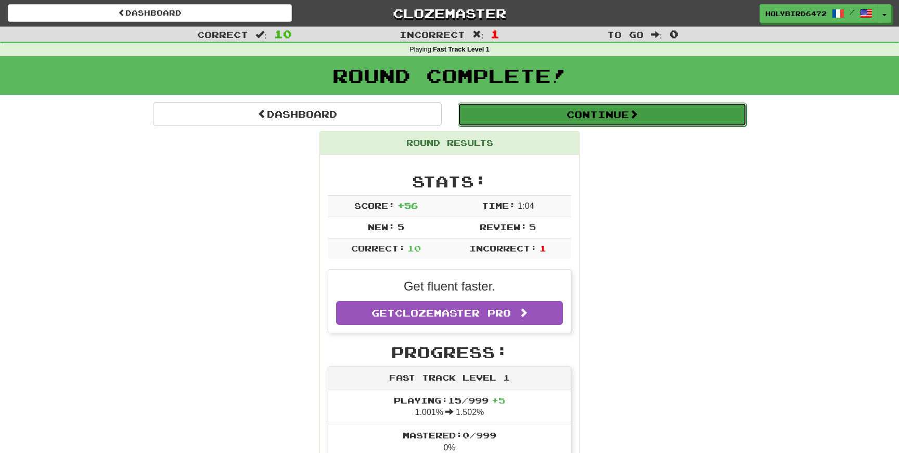
click at [549, 119] on button "Continue" at bounding box center [602, 114] width 289 height 24
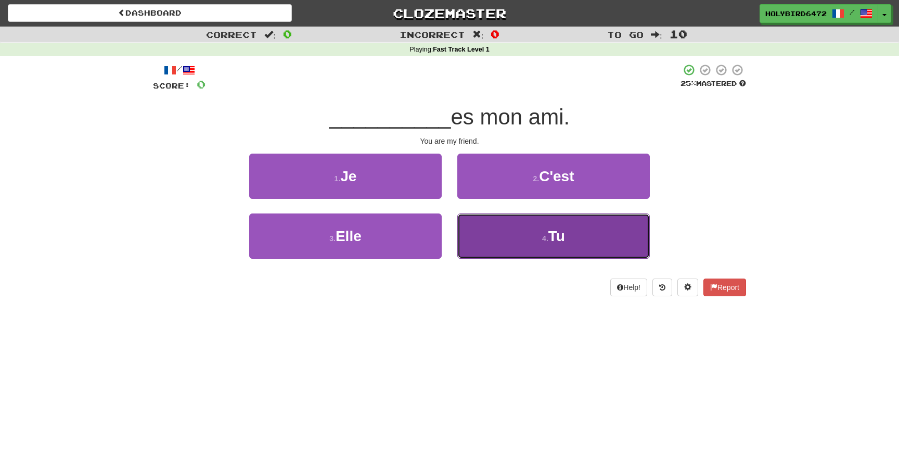
click at [509, 221] on button "4 . Tu" at bounding box center [553, 235] width 192 height 45
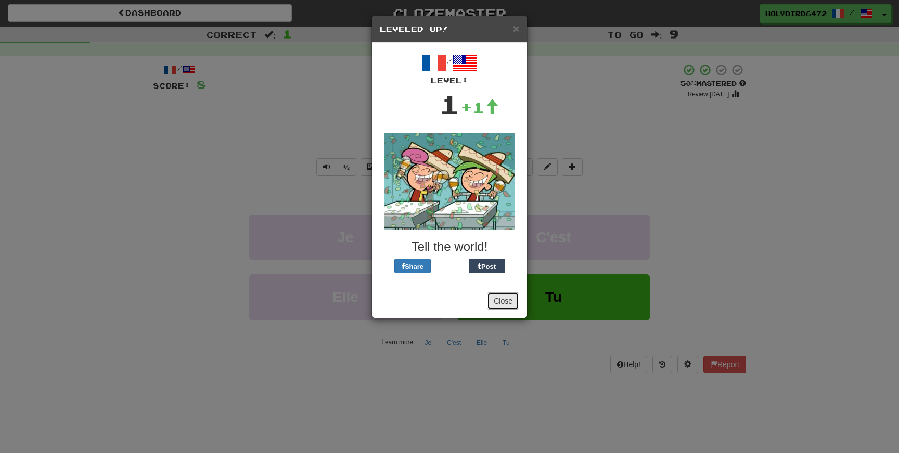
click at [503, 298] on button "Close" at bounding box center [503, 301] width 32 height 18
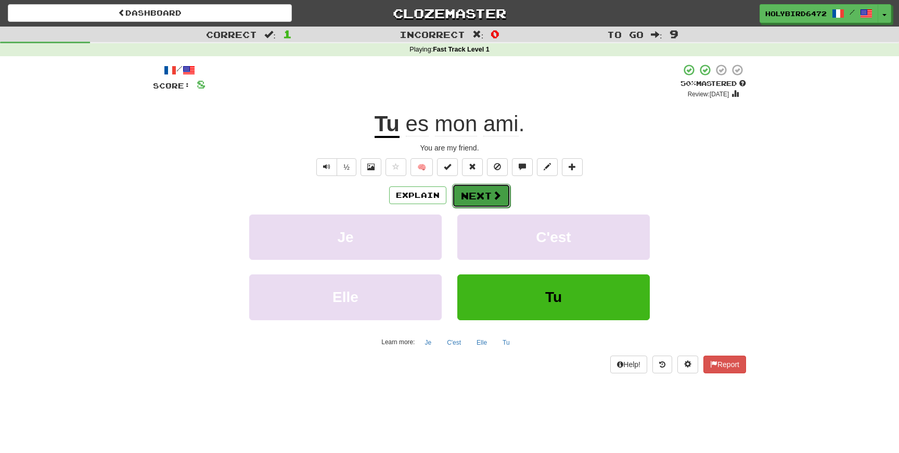
click at [477, 190] on button "Next" at bounding box center [481, 196] width 58 height 24
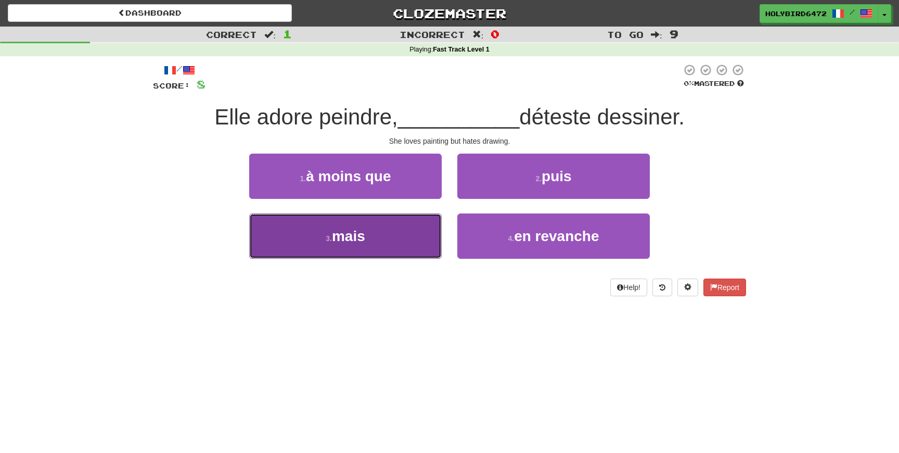
click at [399, 252] on button "3 . mais" at bounding box center [345, 235] width 192 height 45
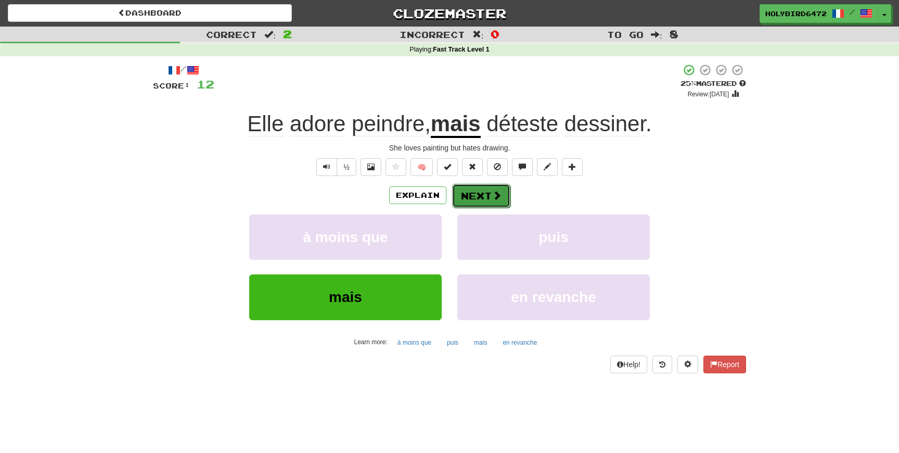
click at [489, 203] on button "Next" at bounding box center [481, 196] width 58 height 24
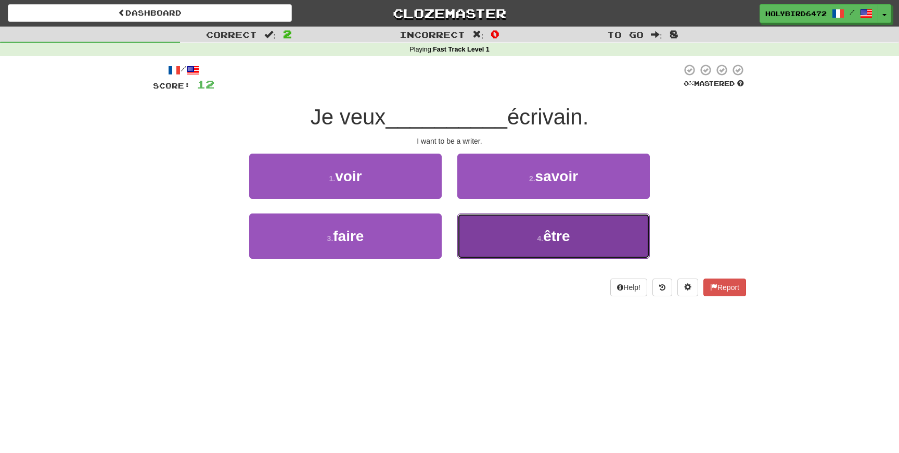
click at [502, 241] on button "4 . être" at bounding box center [553, 235] width 192 height 45
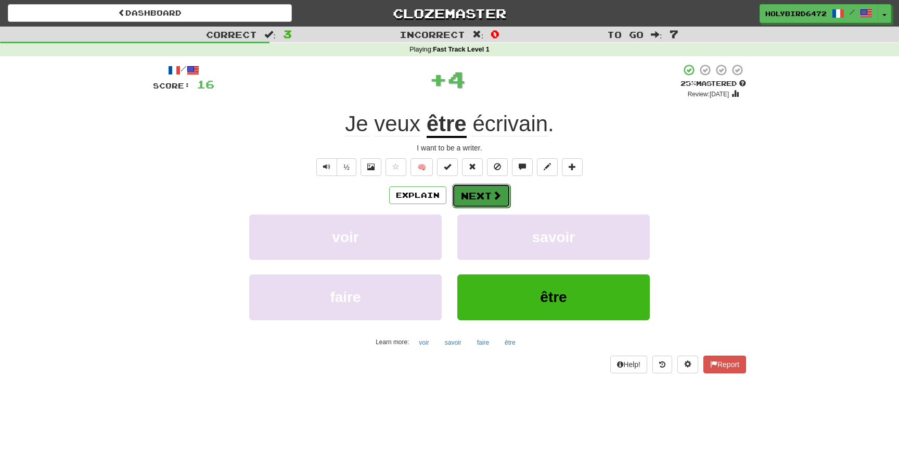
click at [492, 197] on span at bounding box center [496, 194] width 9 height 9
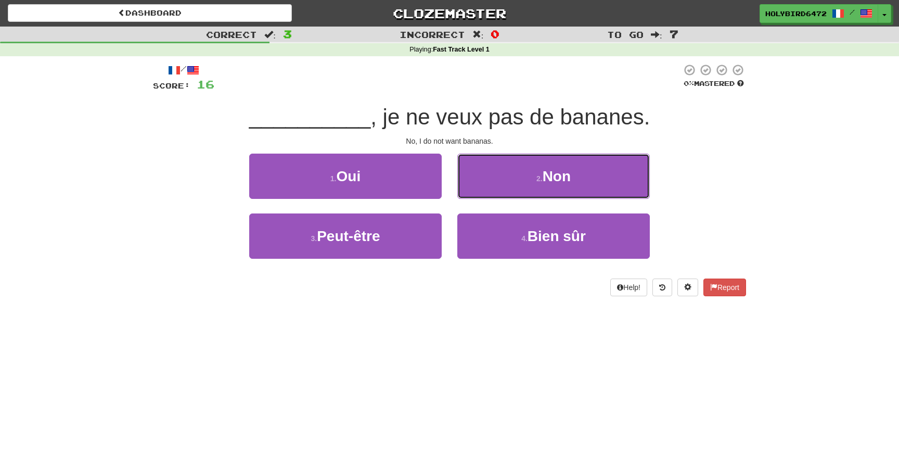
click at [492, 197] on button "2 . Non" at bounding box center [553, 175] width 192 height 45
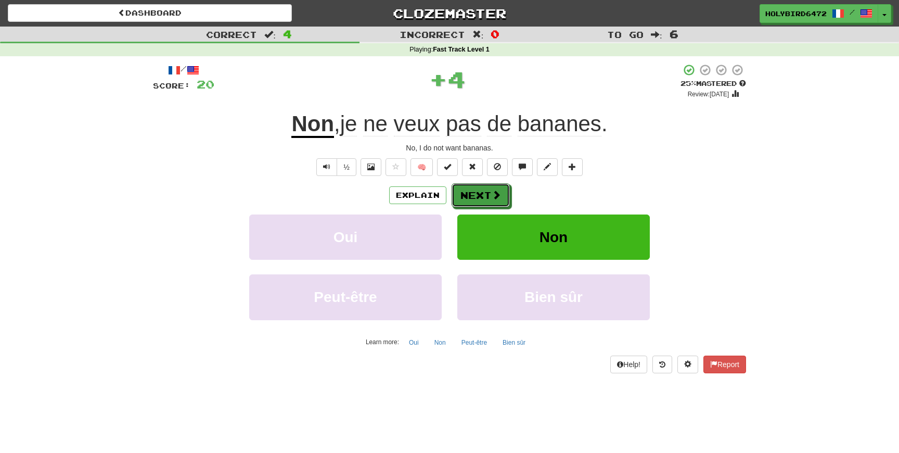
click at [492, 197] on span at bounding box center [496, 194] width 9 height 9
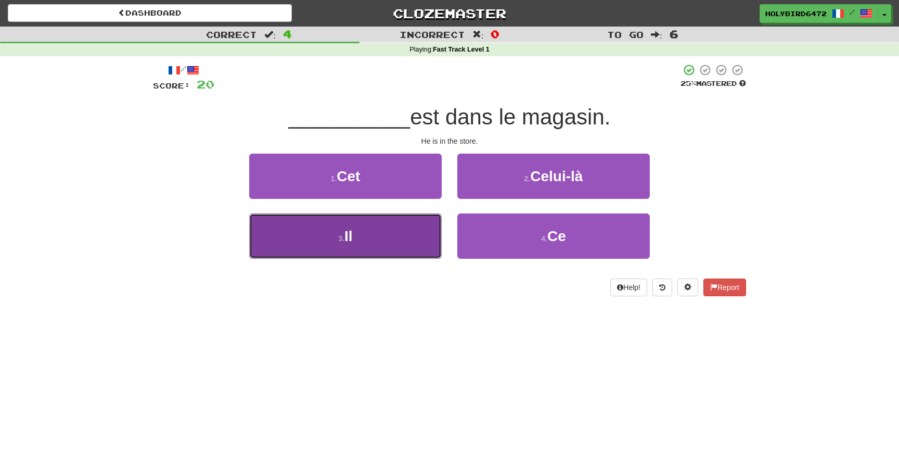
click at [396, 236] on button "3 . Il" at bounding box center [345, 235] width 192 height 45
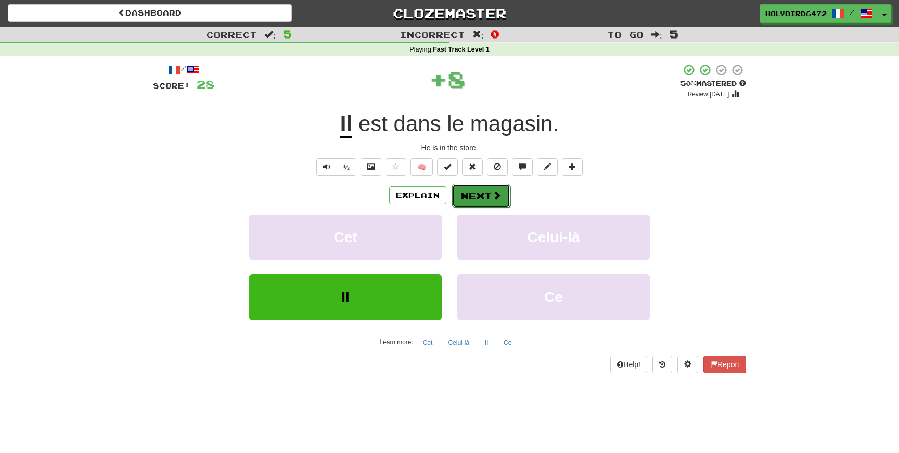
click at [497, 200] on span at bounding box center [496, 194] width 9 height 9
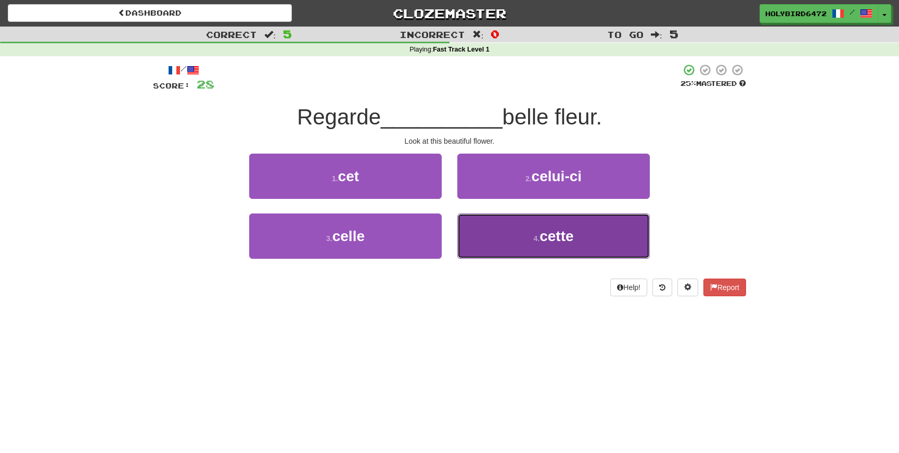
click at [491, 234] on button "4 . cette" at bounding box center [553, 235] width 192 height 45
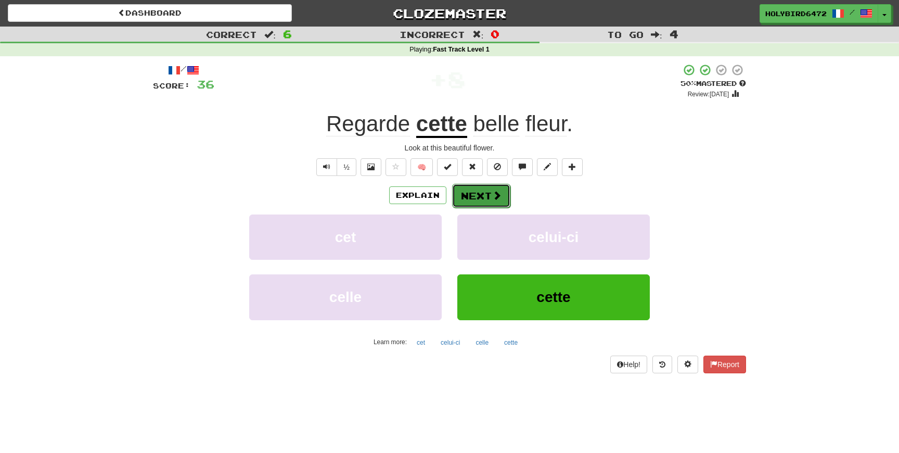
click at [494, 200] on span at bounding box center [496, 194] width 9 height 9
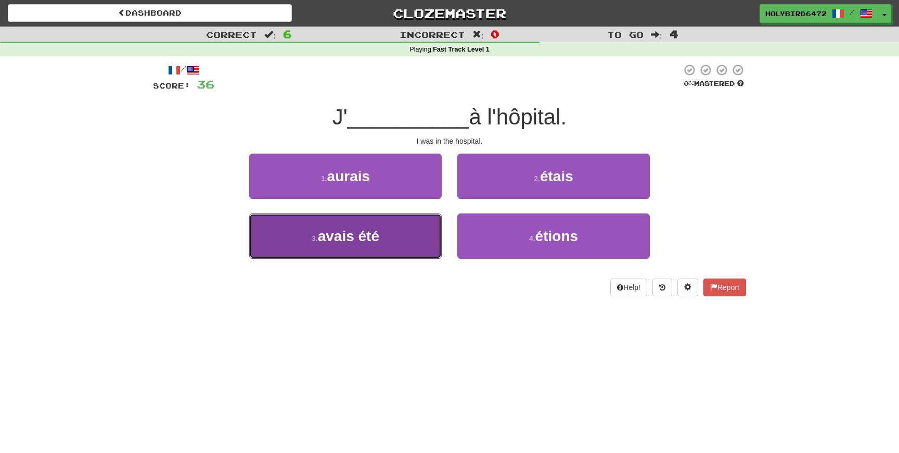
click at [423, 240] on button "3 . avais été" at bounding box center [345, 235] width 192 height 45
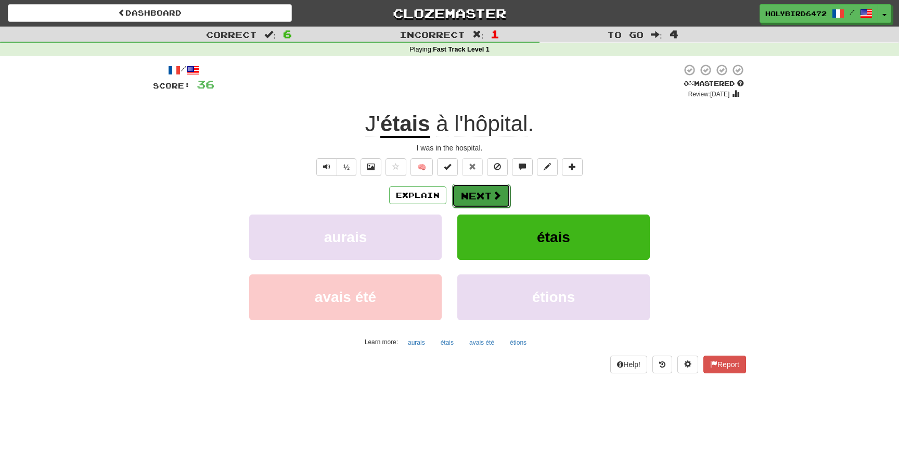
click at [480, 197] on button "Next" at bounding box center [481, 196] width 58 height 24
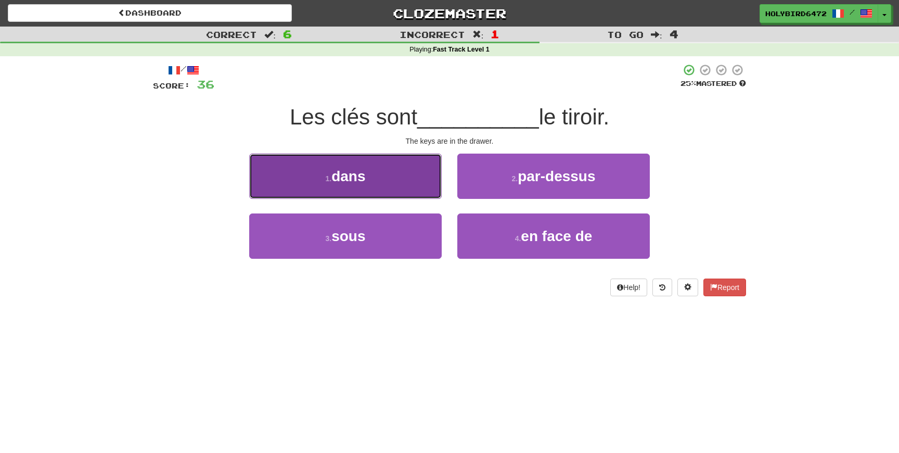
click at [419, 179] on button "1 . dans" at bounding box center [345, 175] width 192 height 45
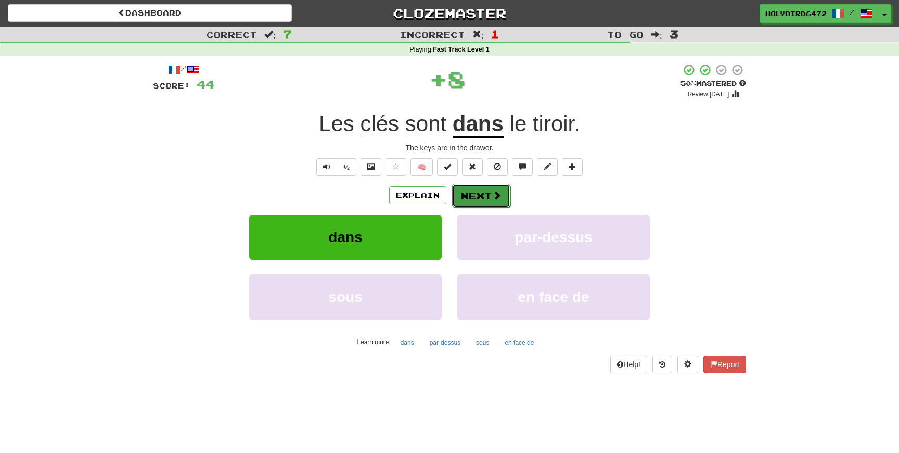
click at [492, 202] on button "Next" at bounding box center [481, 196] width 58 height 24
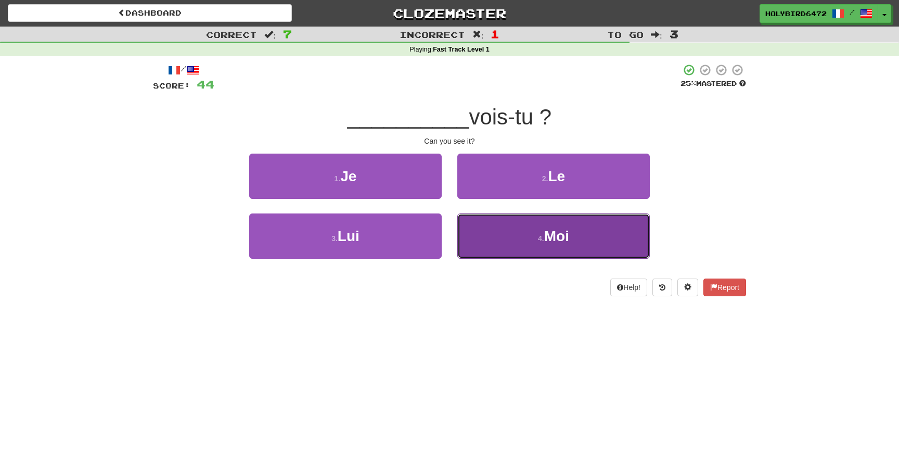
click at [479, 255] on button "4 . Moi" at bounding box center [553, 235] width 192 height 45
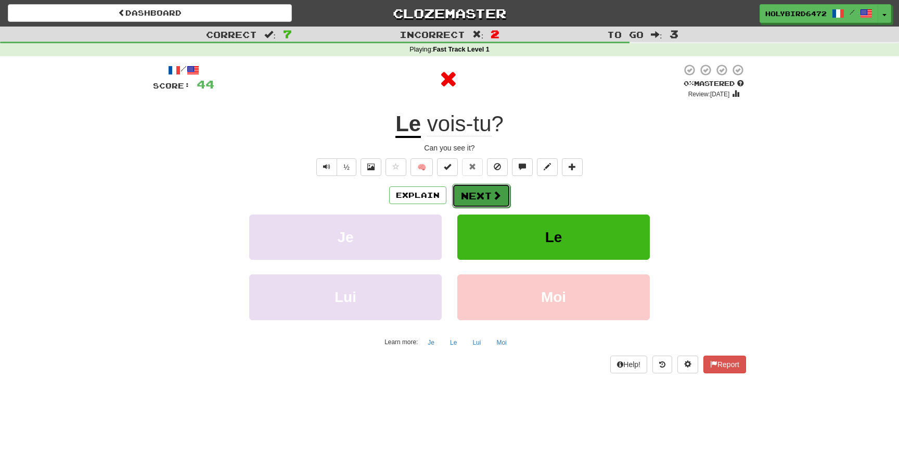
click at [475, 200] on button "Next" at bounding box center [481, 196] width 58 height 24
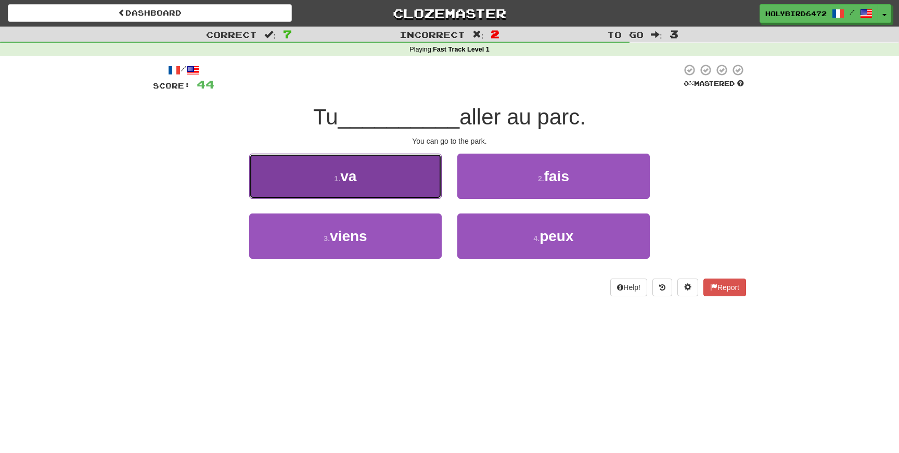
click at [396, 193] on button "1 . va" at bounding box center [345, 175] width 192 height 45
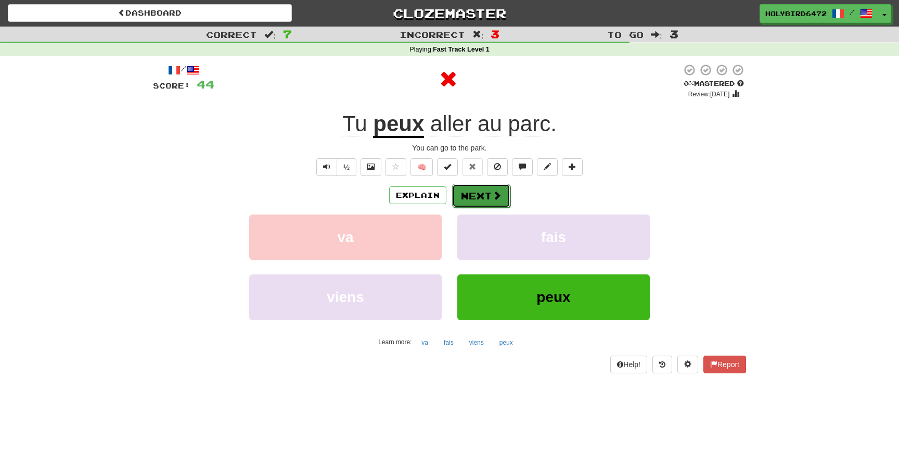
click at [489, 199] on button "Next" at bounding box center [481, 196] width 58 height 24
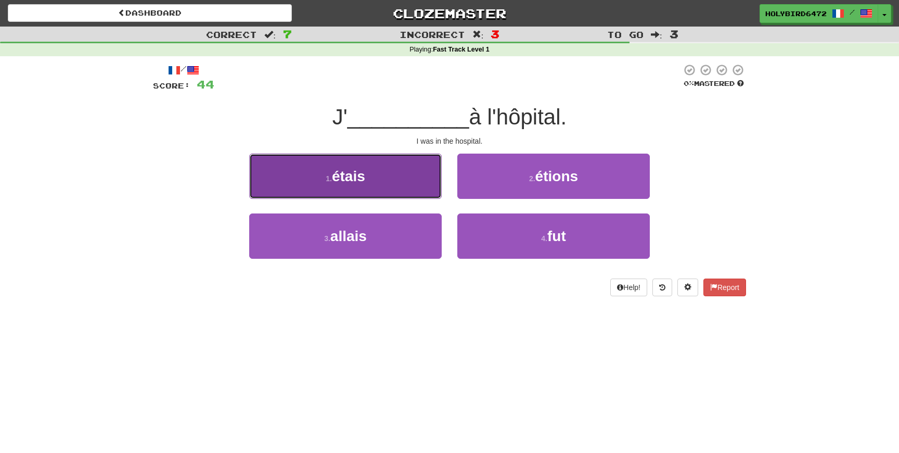
click at [423, 186] on button "1 . étais" at bounding box center [345, 175] width 192 height 45
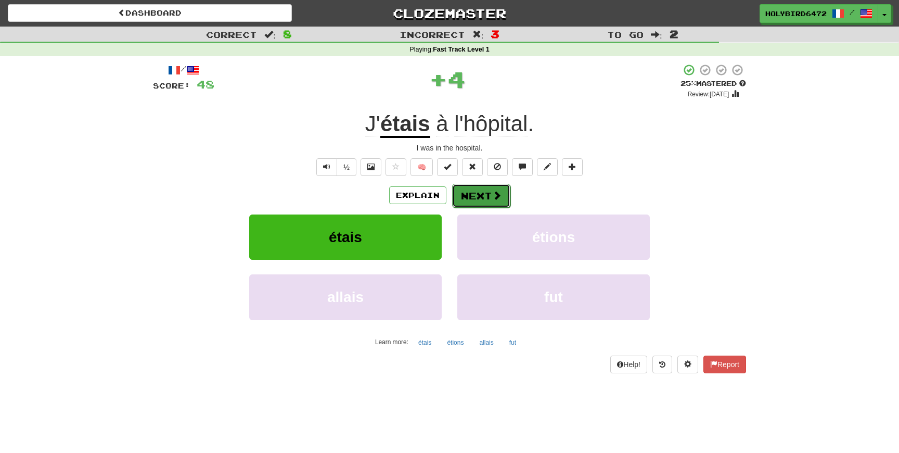
click at [471, 195] on button "Next" at bounding box center [481, 196] width 58 height 24
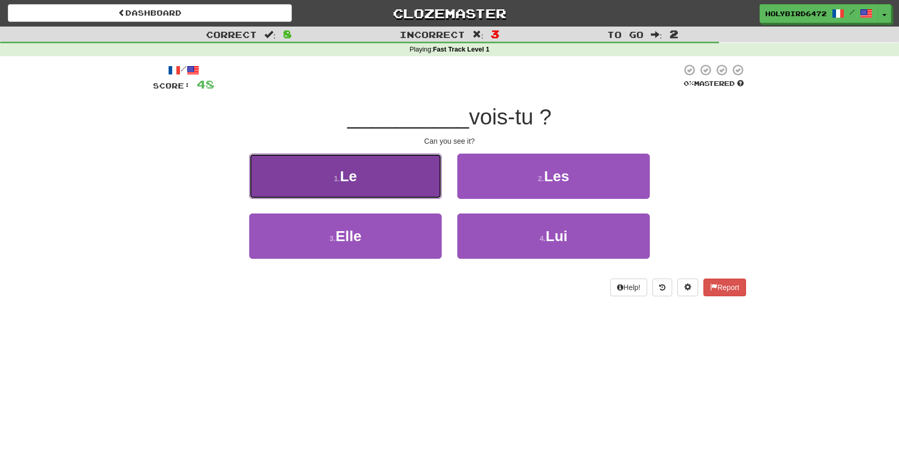
click at [402, 182] on button "1 . Le" at bounding box center [345, 175] width 192 height 45
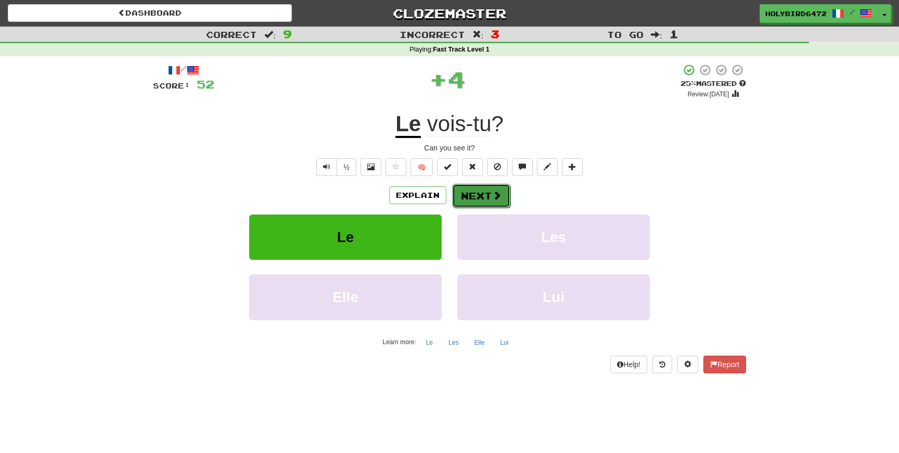
click at [483, 190] on button "Next" at bounding box center [481, 196] width 58 height 24
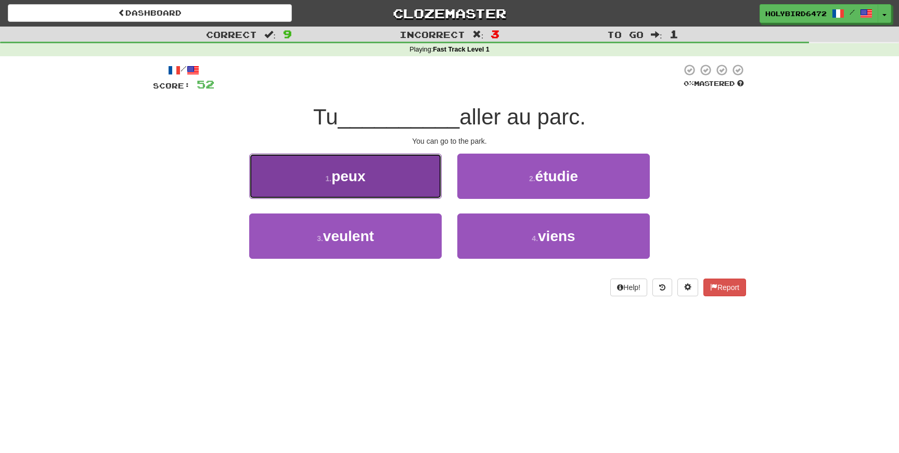
click at [416, 177] on button "1 . peux" at bounding box center [345, 175] width 192 height 45
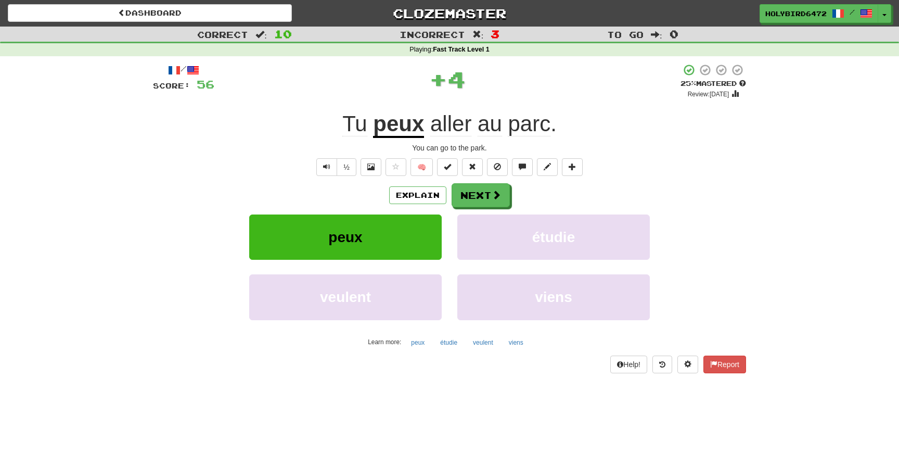
click at [487, 208] on div "Explain Next peux étudie veulent viens Learn more: peux étudie veulent viens" at bounding box center [449, 266] width 593 height 167
click at [486, 204] on button "Next" at bounding box center [481, 196] width 58 height 24
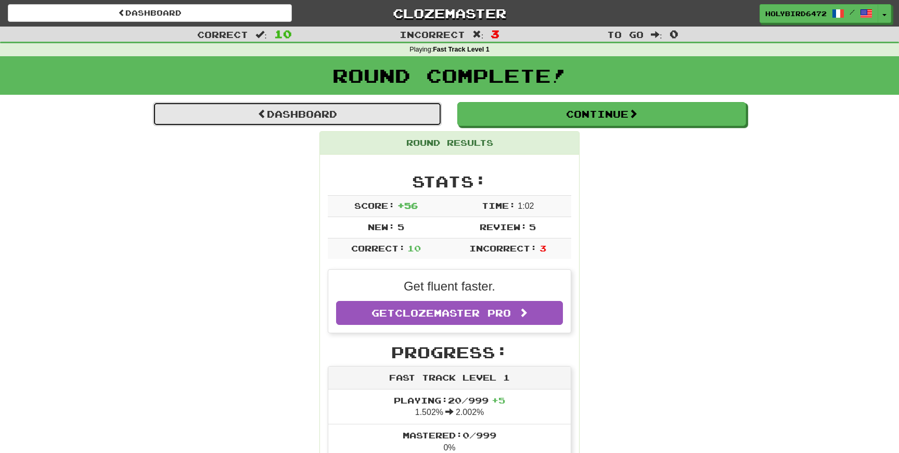
click at [302, 122] on link "Dashboard" at bounding box center [297, 114] width 289 height 24
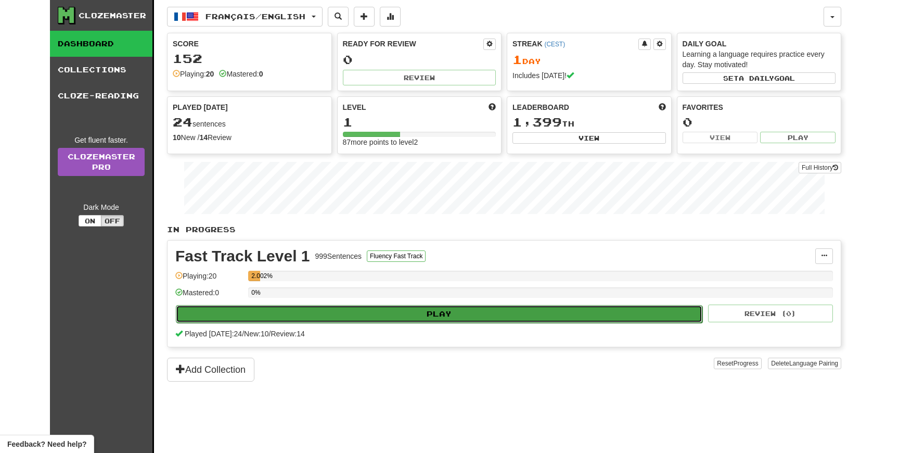
click at [368, 316] on button "Play" at bounding box center [439, 314] width 526 height 18
select select "**"
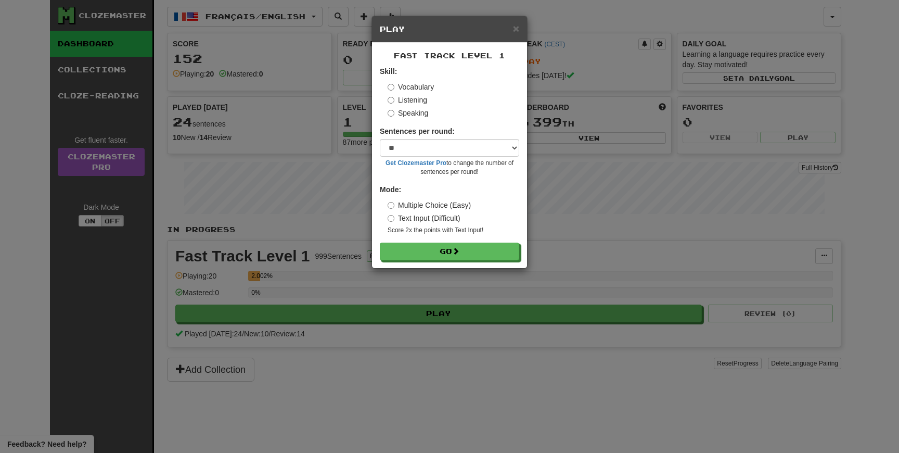
click at [406, 103] on label "Listening" at bounding box center [407, 100] width 40 height 10
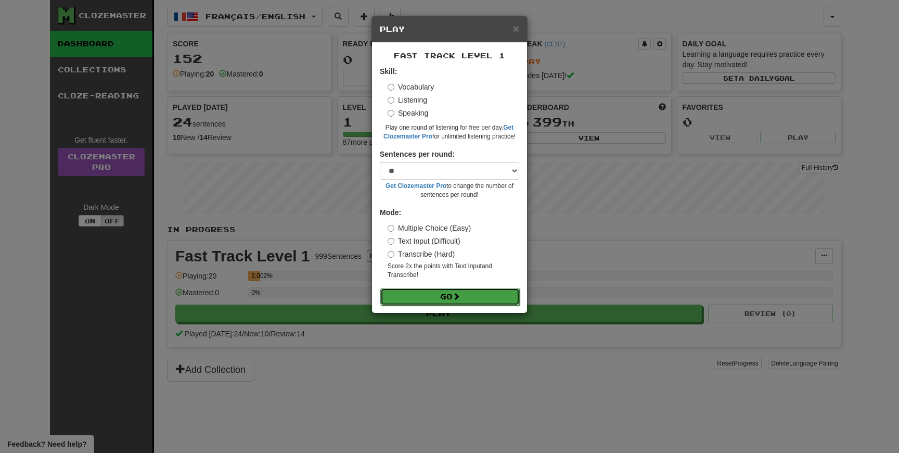
click at [442, 294] on button "Go" at bounding box center [449, 297] width 139 height 18
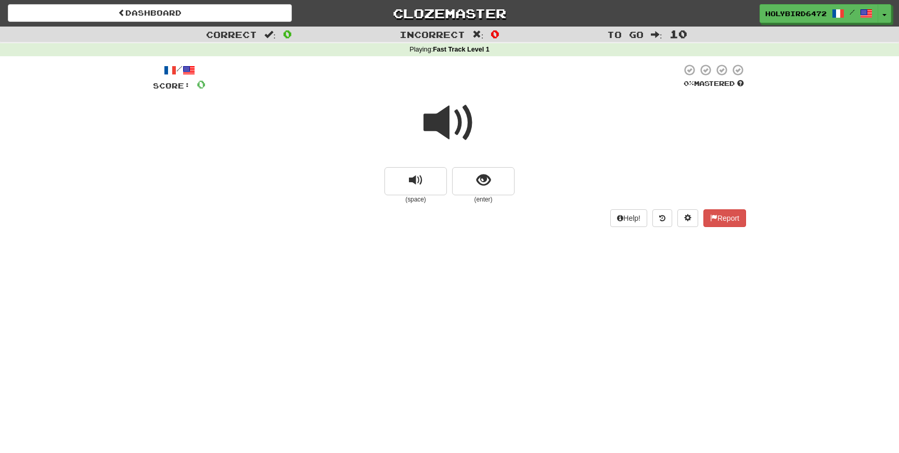
click at [455, 130] on span at bounding box center [449, 123] width 52 height 52
click at [428, 184] on button "replay audio" at bounding box center [415, 181] width 62 height 28
click at [500, 189] on button "show sentence" at bounding box center [483, 181] width 62 height 28
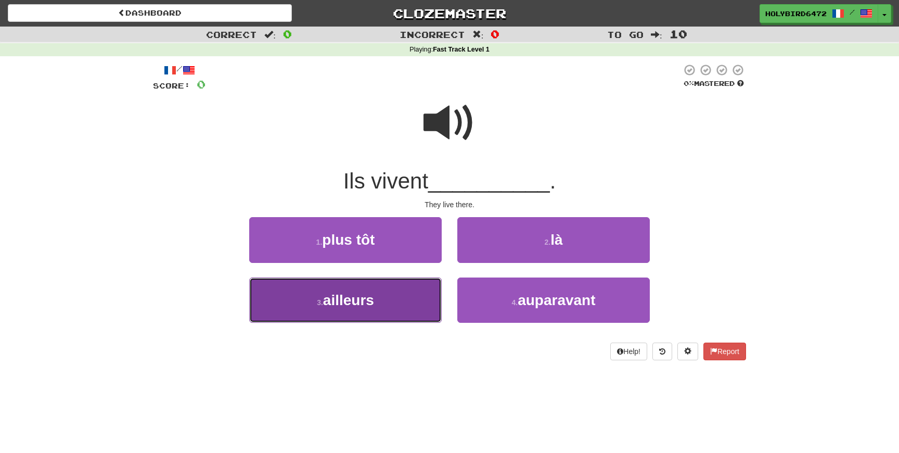
click at [424, 290] on button "3 . ailleurs" at bounding box center [345, 299] width 192 height 45
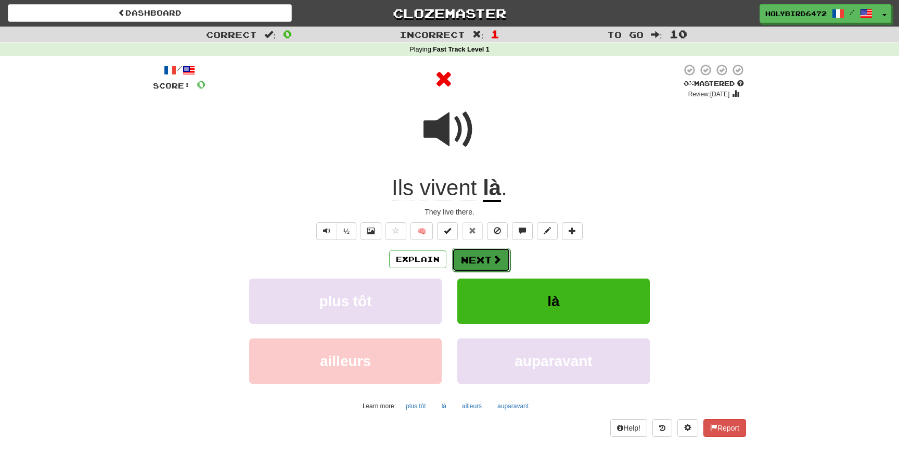
click at [486, 260] on button "Next" at bounding box center [481, 260] width 58 height 24
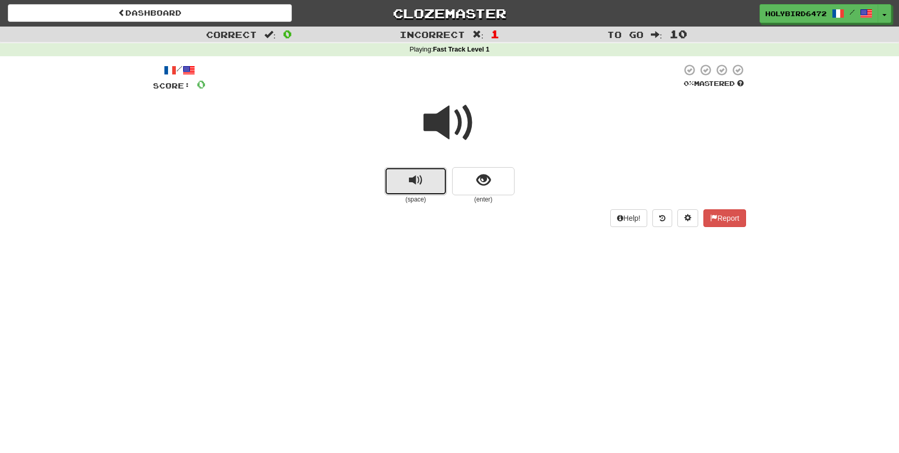
click at [432, 182] on button "replay audio" at bounding box center [415, 181] width 62 height 28
click at [473, 180] on button "show sentence" at bounding box center [483, 181] width 62 height 28
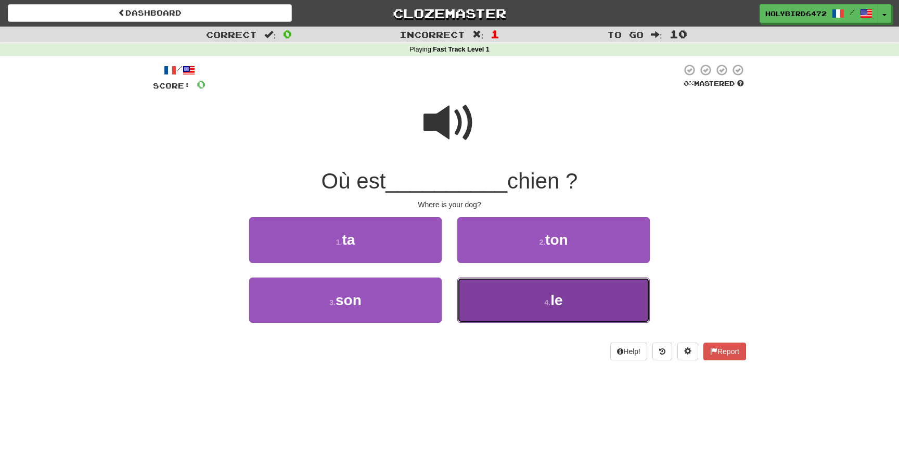
click at [500, 302] on button "4 . le" at bounding box center [553, 299] width 192 height 45
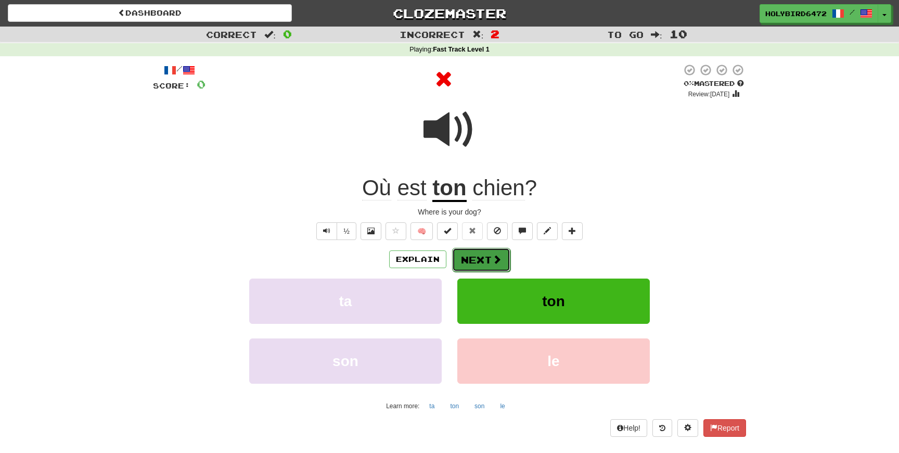
click at [490, 263] on button "Next" at bounding box center [481, 260] width 58 height 24
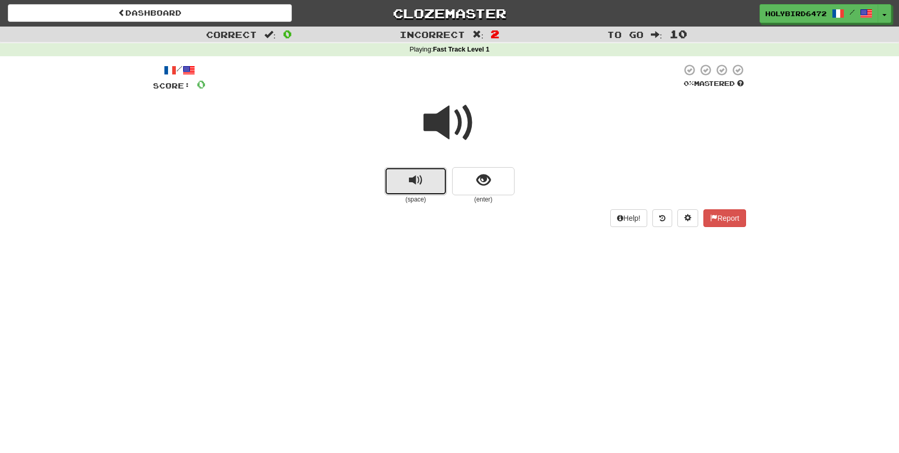
click at [432, 182] on button "replay audio" at bounding box center [415, 181] width 62 height 28
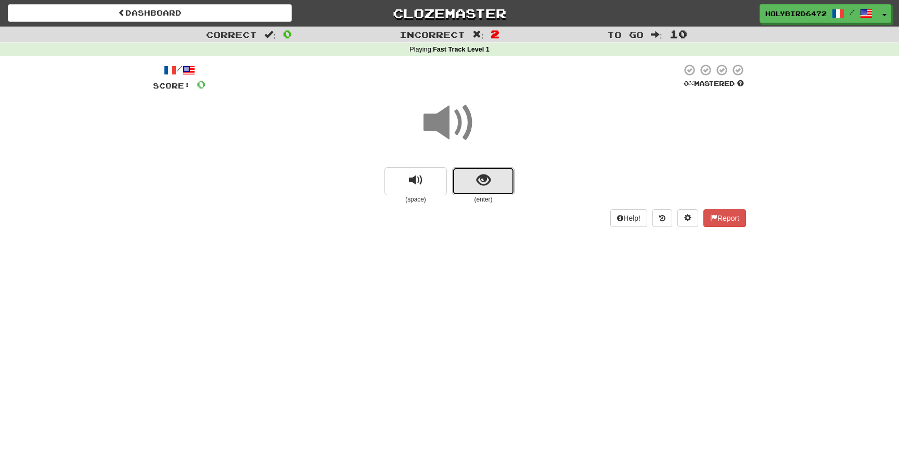
click at [476, 187] on span "show sentence" at bounding box center [483, 180] width 14 height 14
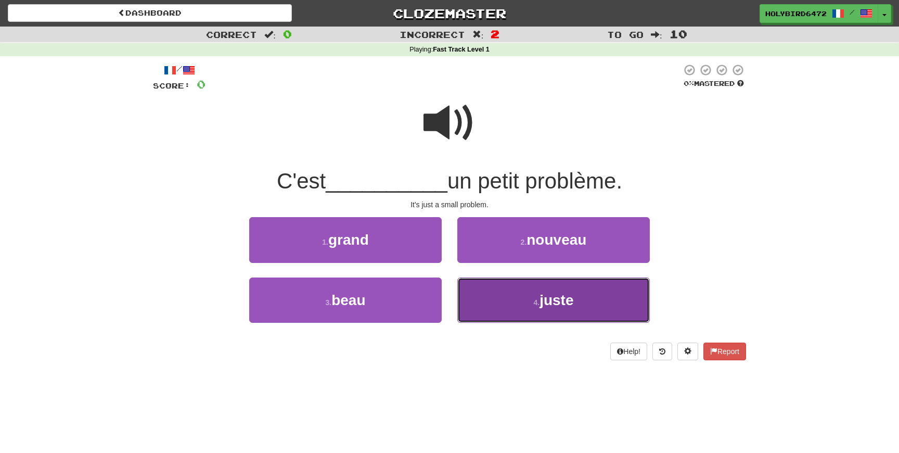
click at [536, 293] on button "4 . juste" at bounding box center [553, 299] width 192 height 45
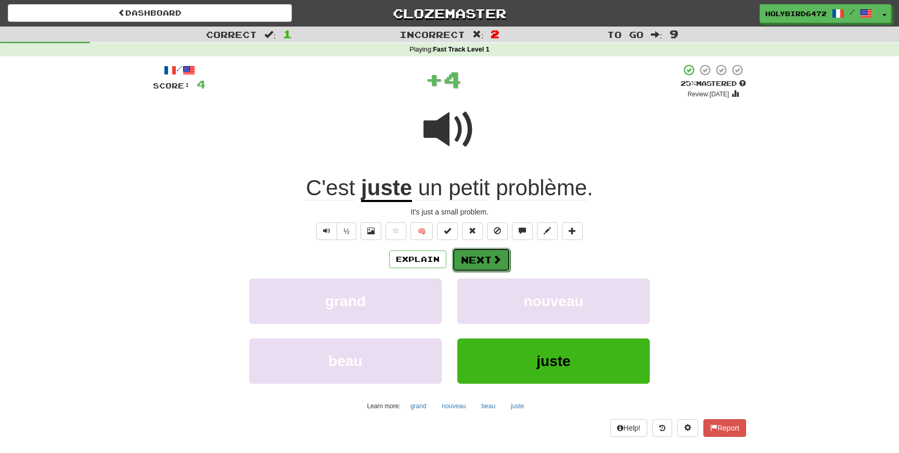
click at [489, 257] on button "Next" at bounding box center [481, 260] width 58 height 24
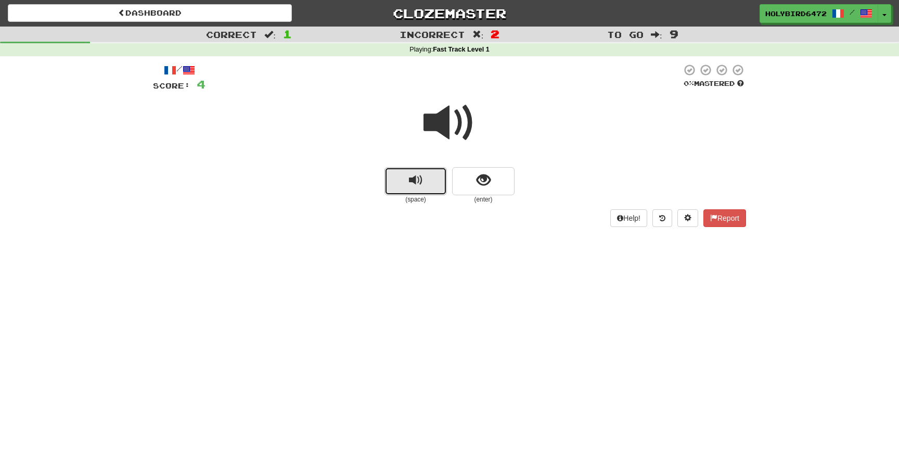
click at [409, 187] on span "replay audio" at bounding box center [416, 180] width 14 height 14
click at [485, 195] on small "(enter)" at bounding box center [483, 199] width 62 height 9
click at [484, 187] on span "show sentence" at bounding box center [483, 180] width 14 height 14
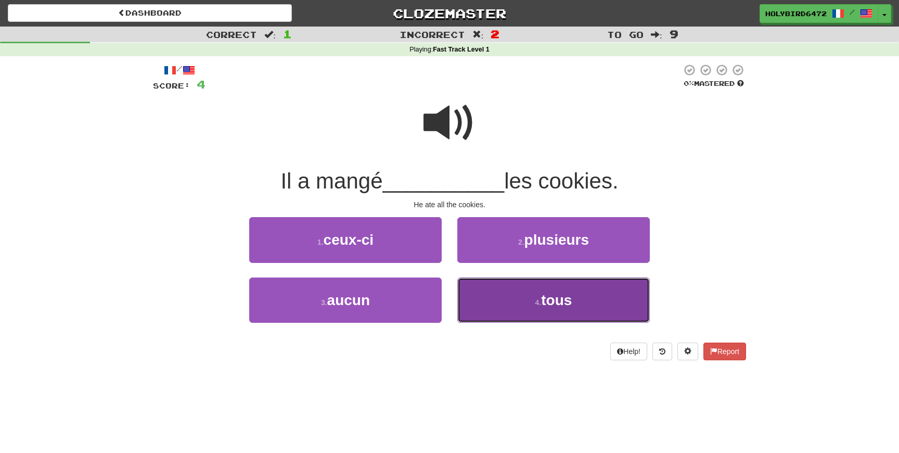
click at [506, 291] on button "4 . tous" at bounding box center [553, 299] width 192 height 45
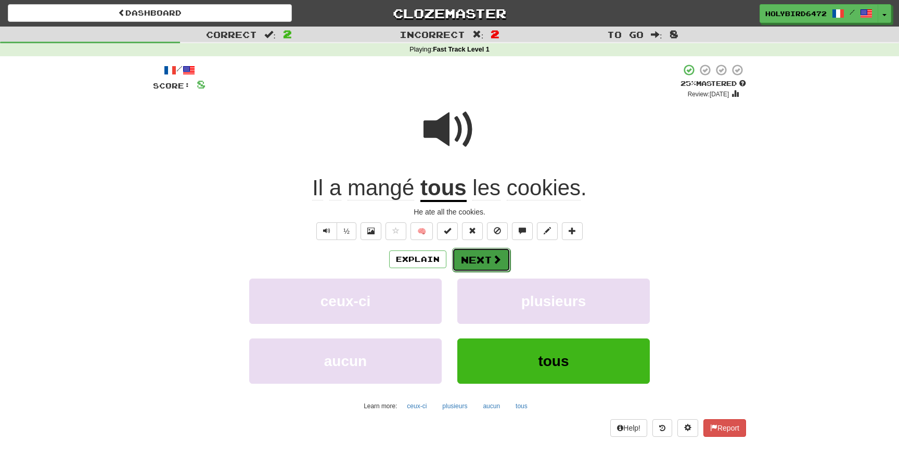
click at [495, 255] on span at bounding box center [496, 258] width 9 height 9
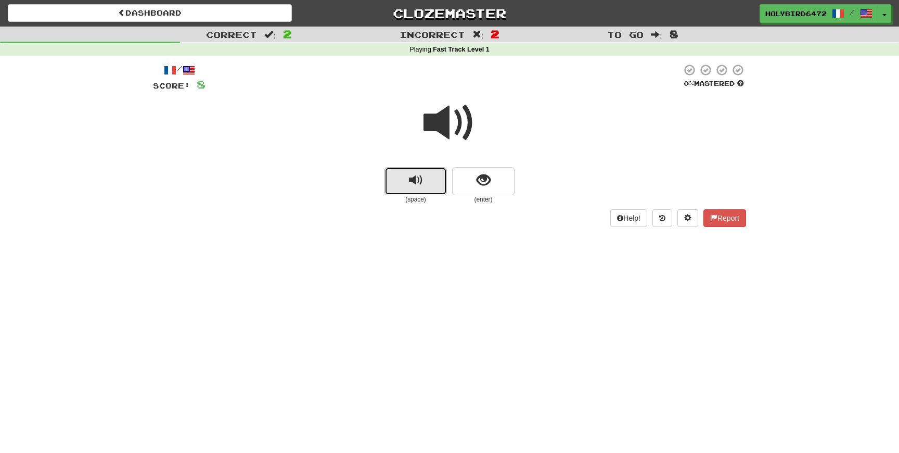
click at [412, 184] on span "replay audio" at bounding box center [416, 180] width 14 height 14
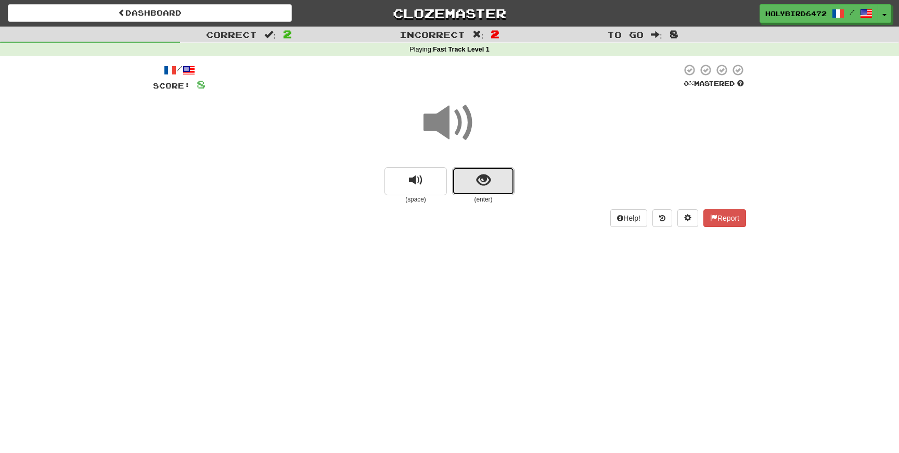
click at [465, 193] on button "show sentence" at bounding box center [483, 181] width 62 height 28
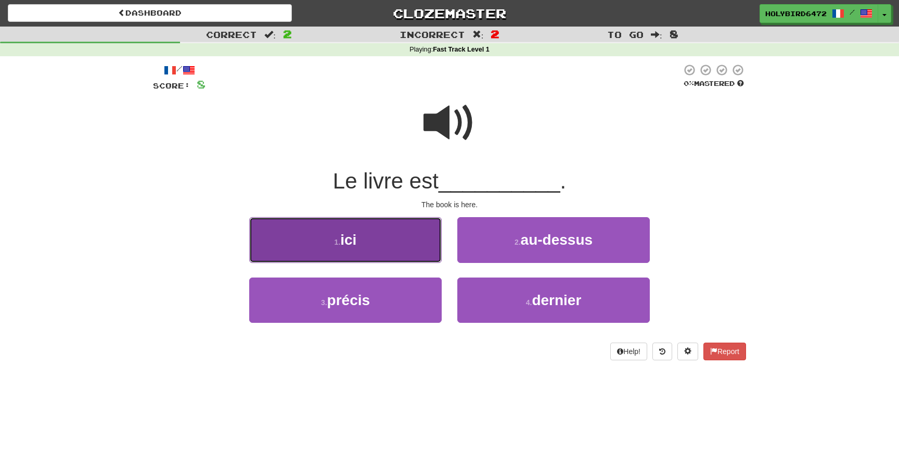
click at [383, 243] on button "1 . ici" at bounding box center [345, 239] width 192 height 45
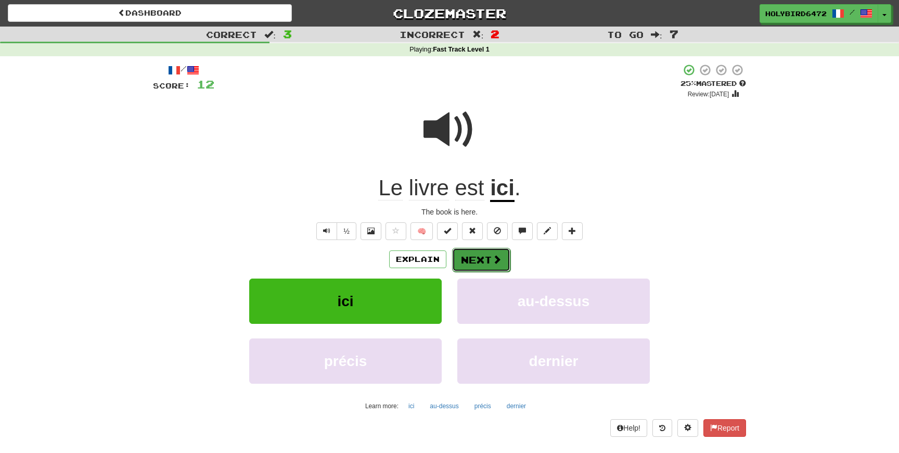
click at [474, 260] on button "Next" at bounding box center [481, 260] width 58 height 24
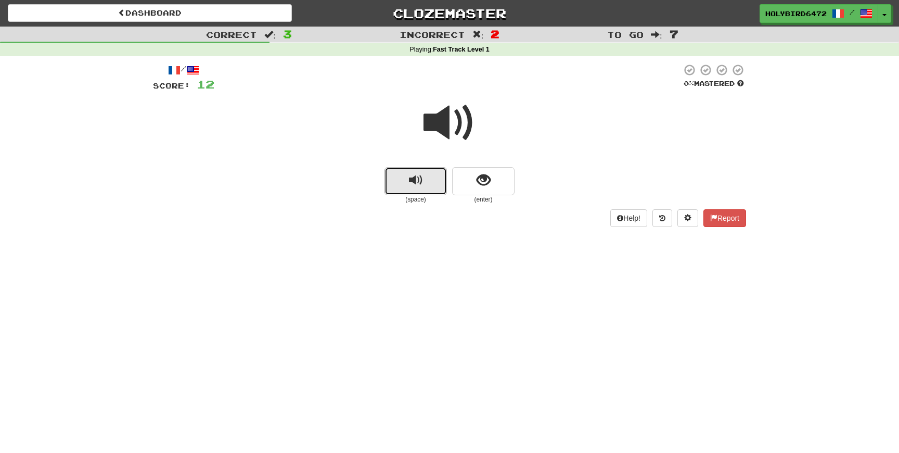
click at [406, 187] on button "replay audio" at bounding box center [415, 181] width 62 height 28
click at [477, 175] on span "show sentence" at bounding box center [483, 180] width 14 height 14
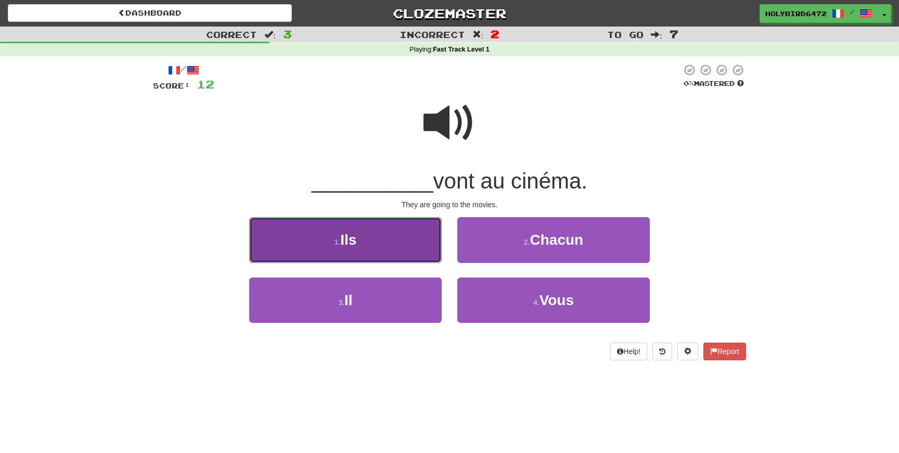
click at [377, 241] on button "1 . Ils" at bounding box center [345, 239] width 192 height 45
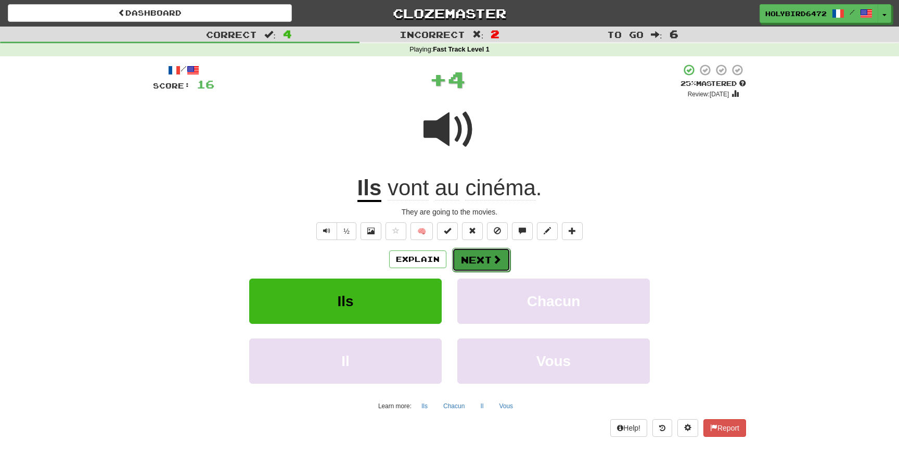
click at [485, 261] on button "Next" at bounding box center [481, 260] width 58 height 24
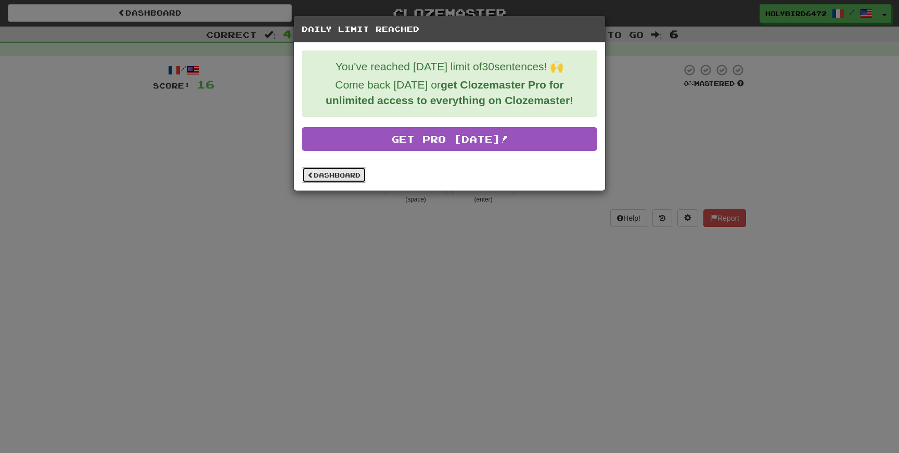
click at [348, 176] on link "Dashboard" at bounding box center [334, 175] width 64 height 16
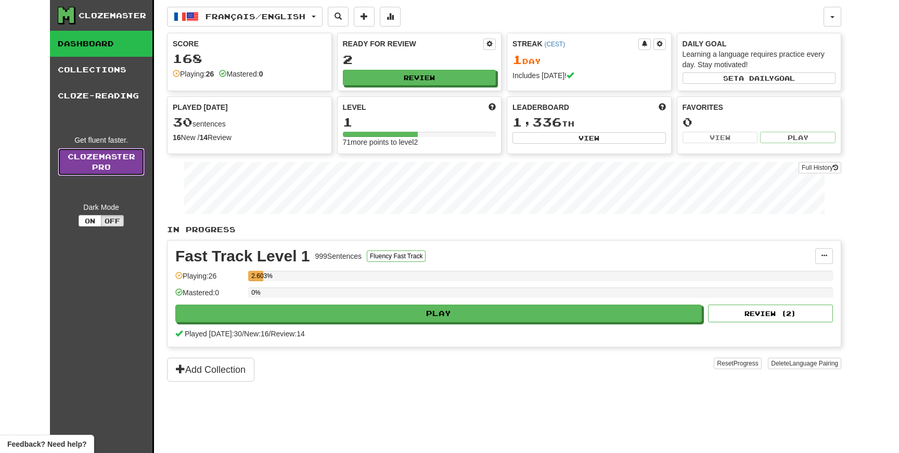
click at [120, 161] on link "Clozemaster Pro" at bounding box center [101, 162] width 87 height 28
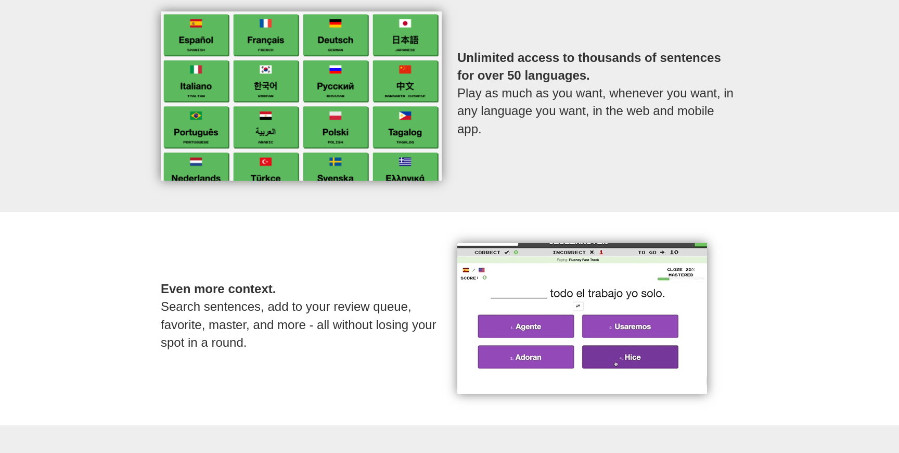
scroll to position [564, 0]
